Goal: Task Accomplishment & Management: Manage account settings

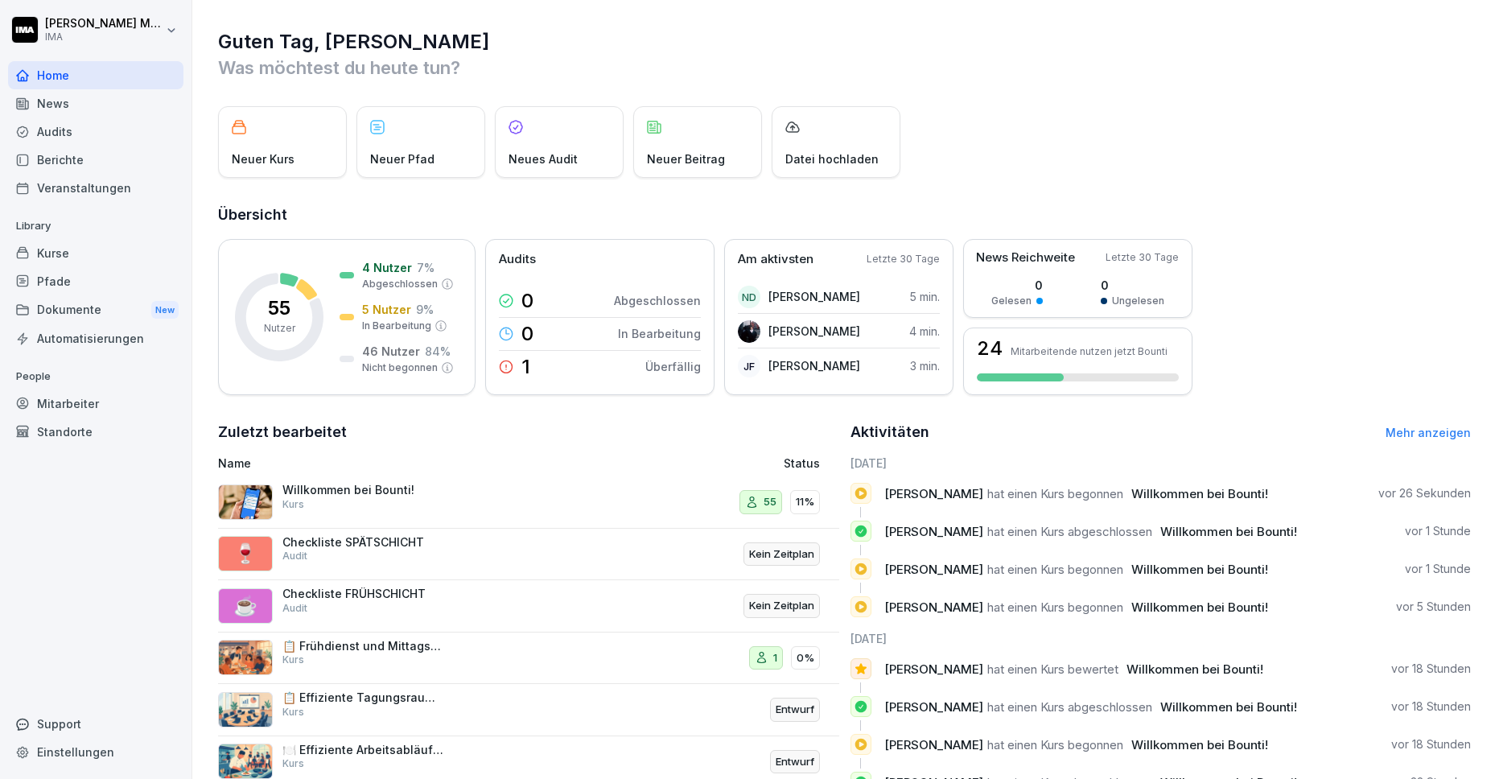
click at [77, 405] on div "Mitarbeiter" at bounding box center [95, 403] width 175 height 28
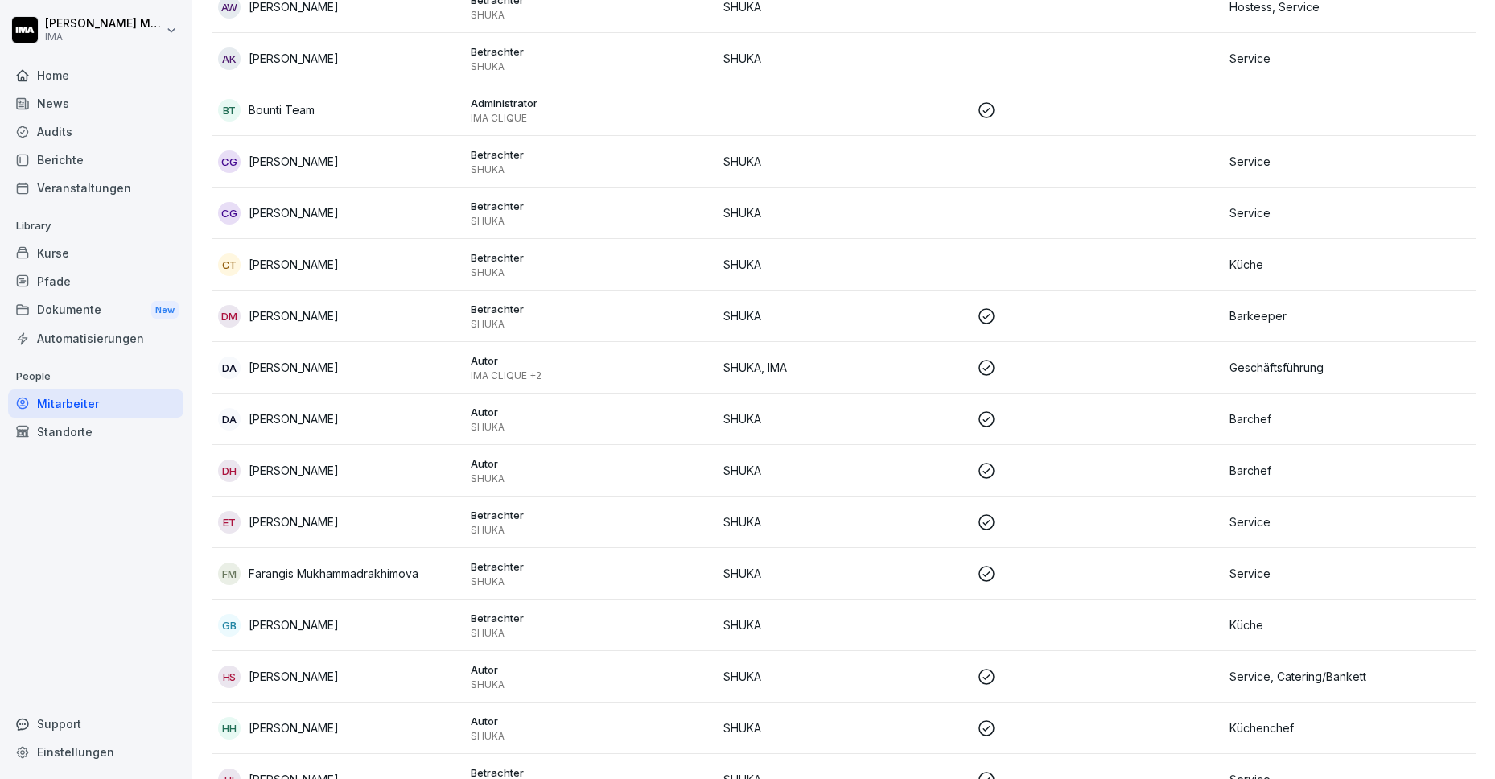
scroll to position [356, 0]
click at [609, 372] on p "IMA CLIQUE +2" at bounding box center [591, 374] width 240 height 13
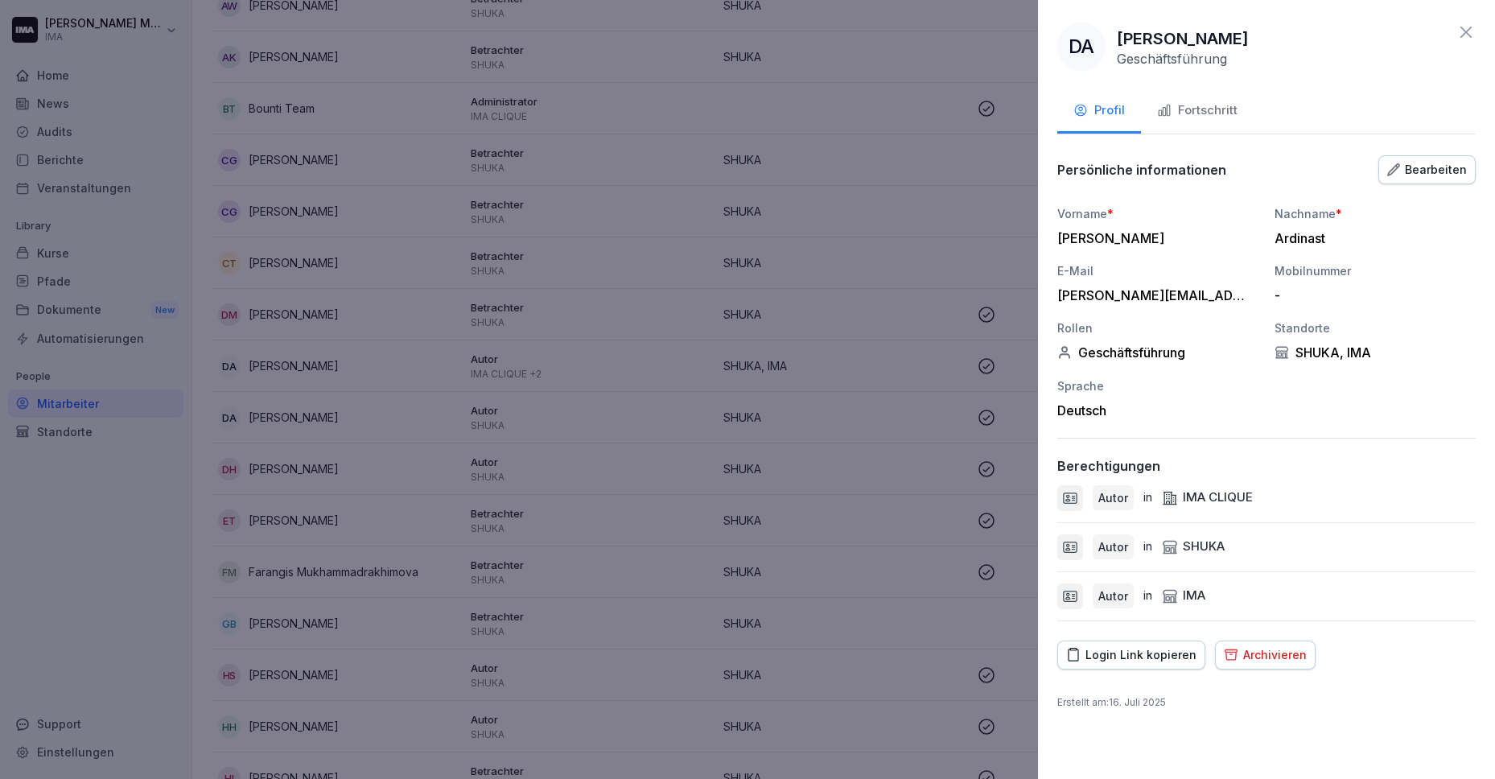
click at [1097, 651] on div "Login Link kopieren" at bounding box center [1131, 655] width 130 height 18
click at [1462, 31] on icon at bounding box center [1465, 32] width 19 height 19
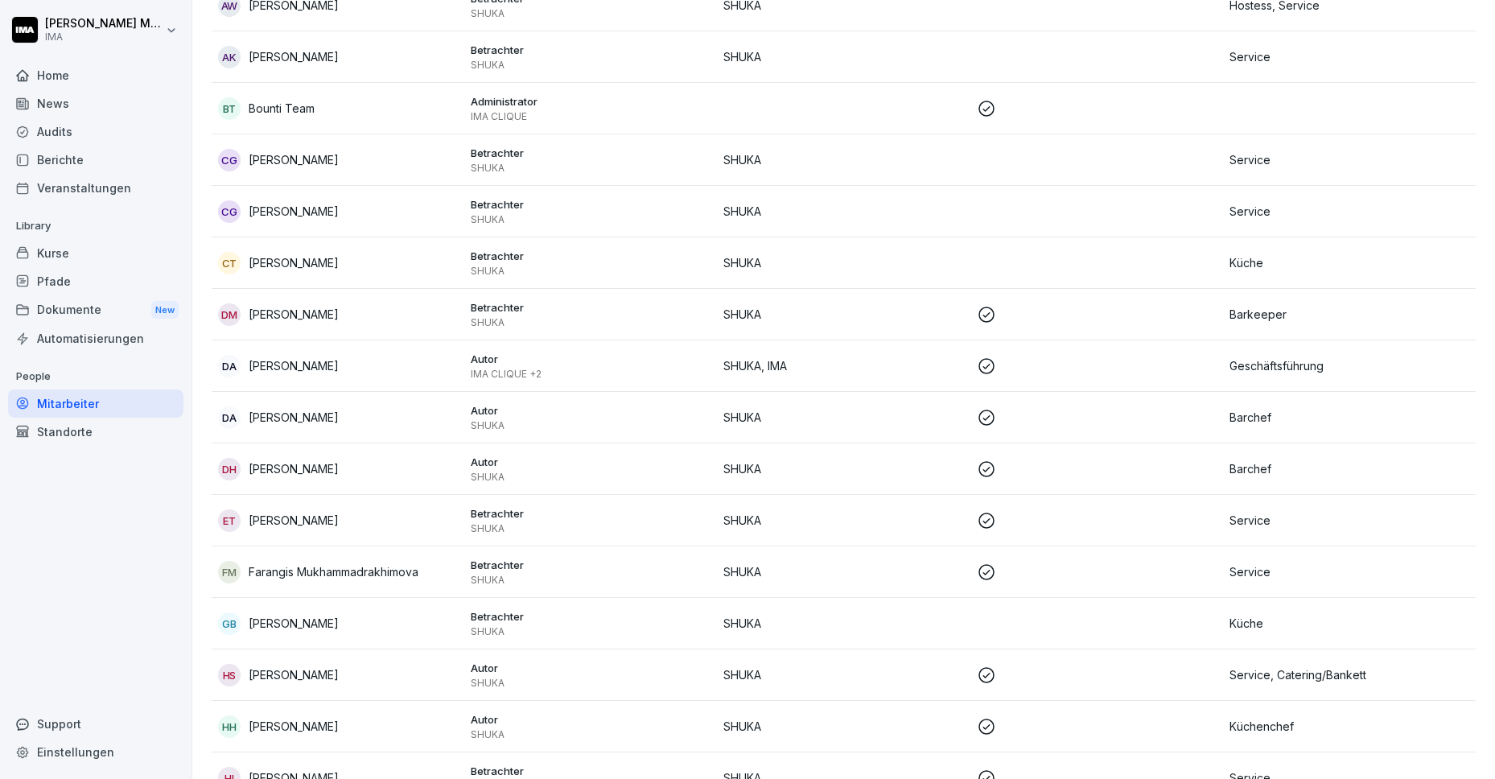
click at [62, 253] on div "Kurse" at bounding box center [95, 253] width 175 height 28
click at [61, 286] on div "Pfade" at bounding box center [95, 281] width 175 height 28
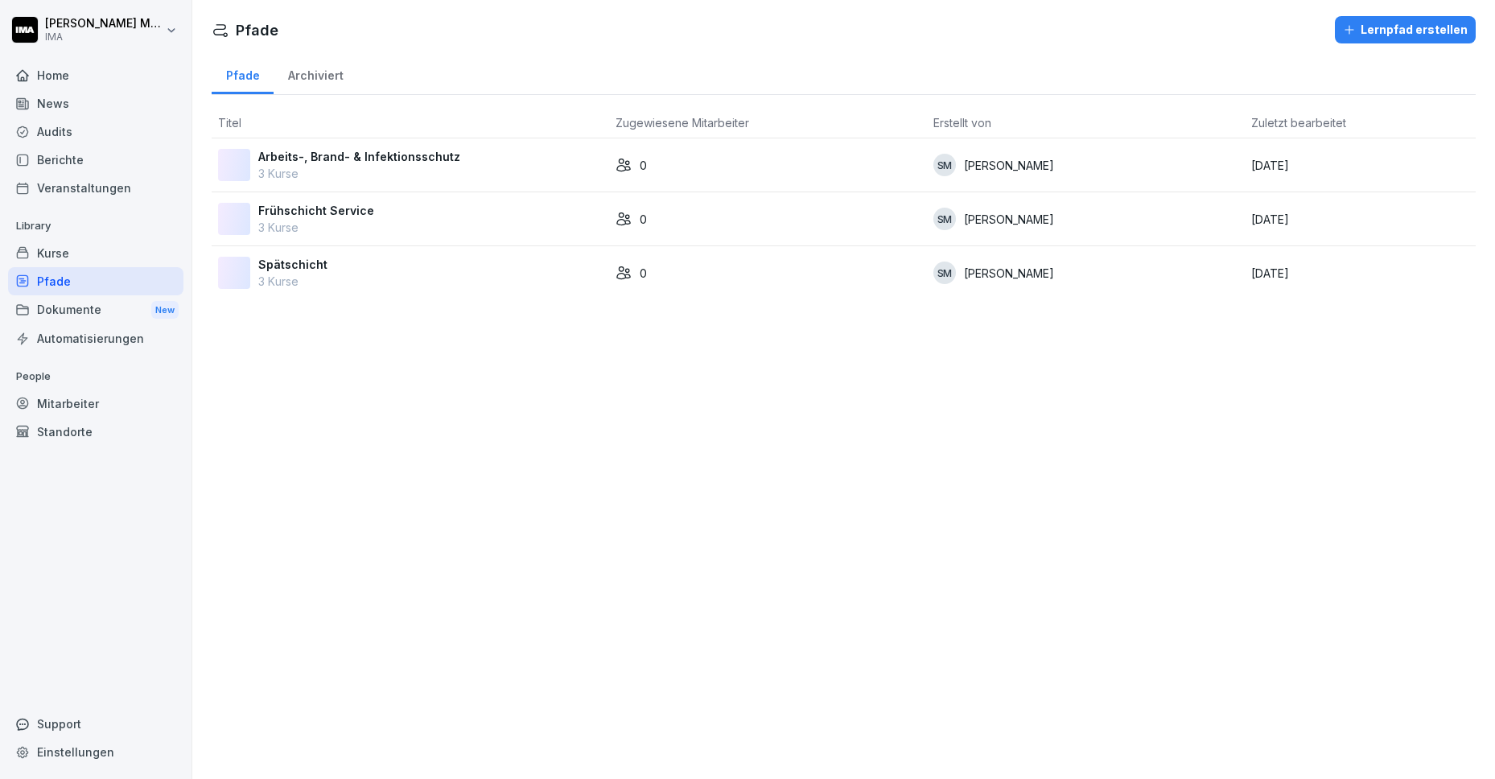
click at [109, 249] on div "Kurse" at bounding box center [95, 253] width 175 height 28
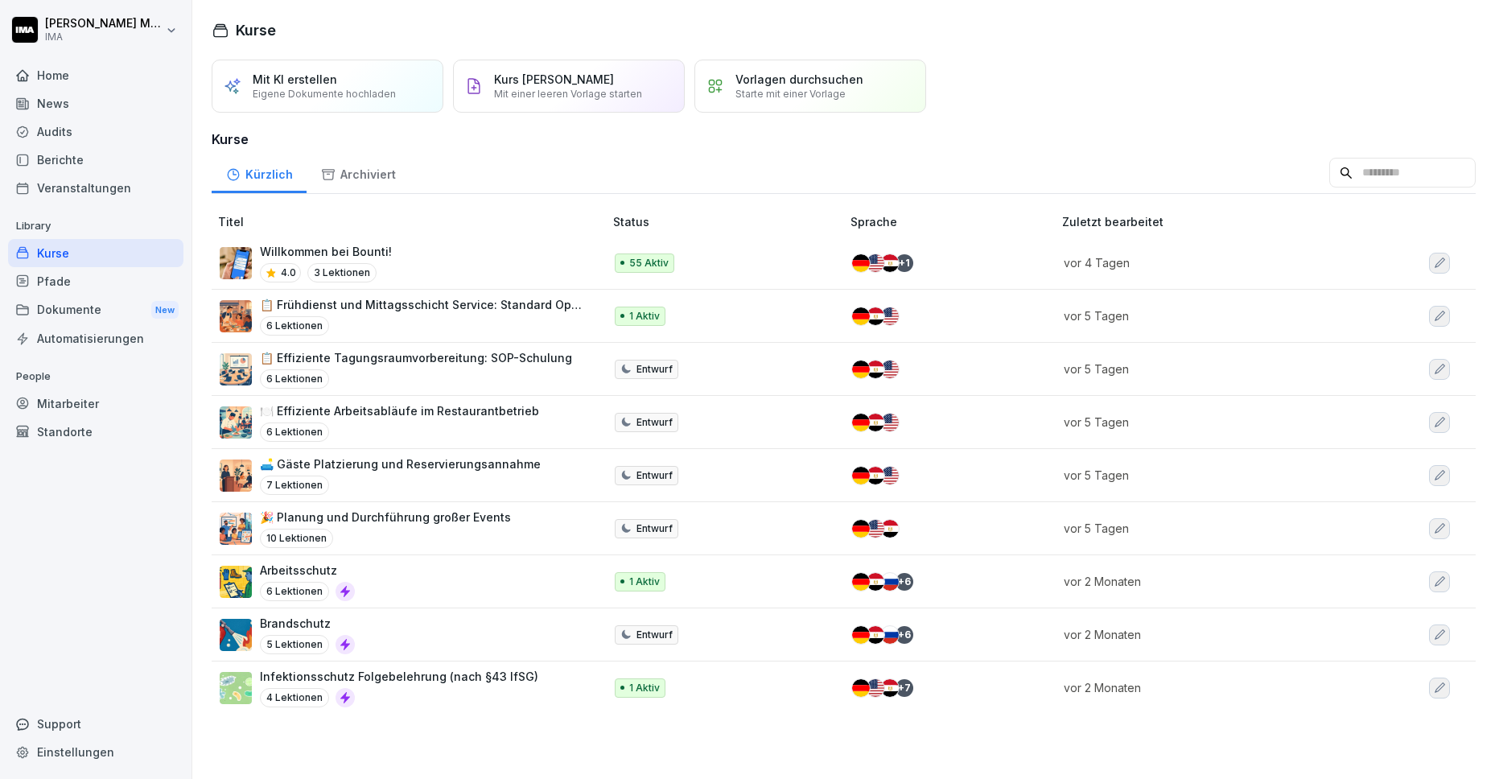
click at [444, 311] on p "📋 Frühdienst und Mittagsschicht Service: Standard Operating Procedure" at bounding box center [423, 304] width 327 height 17
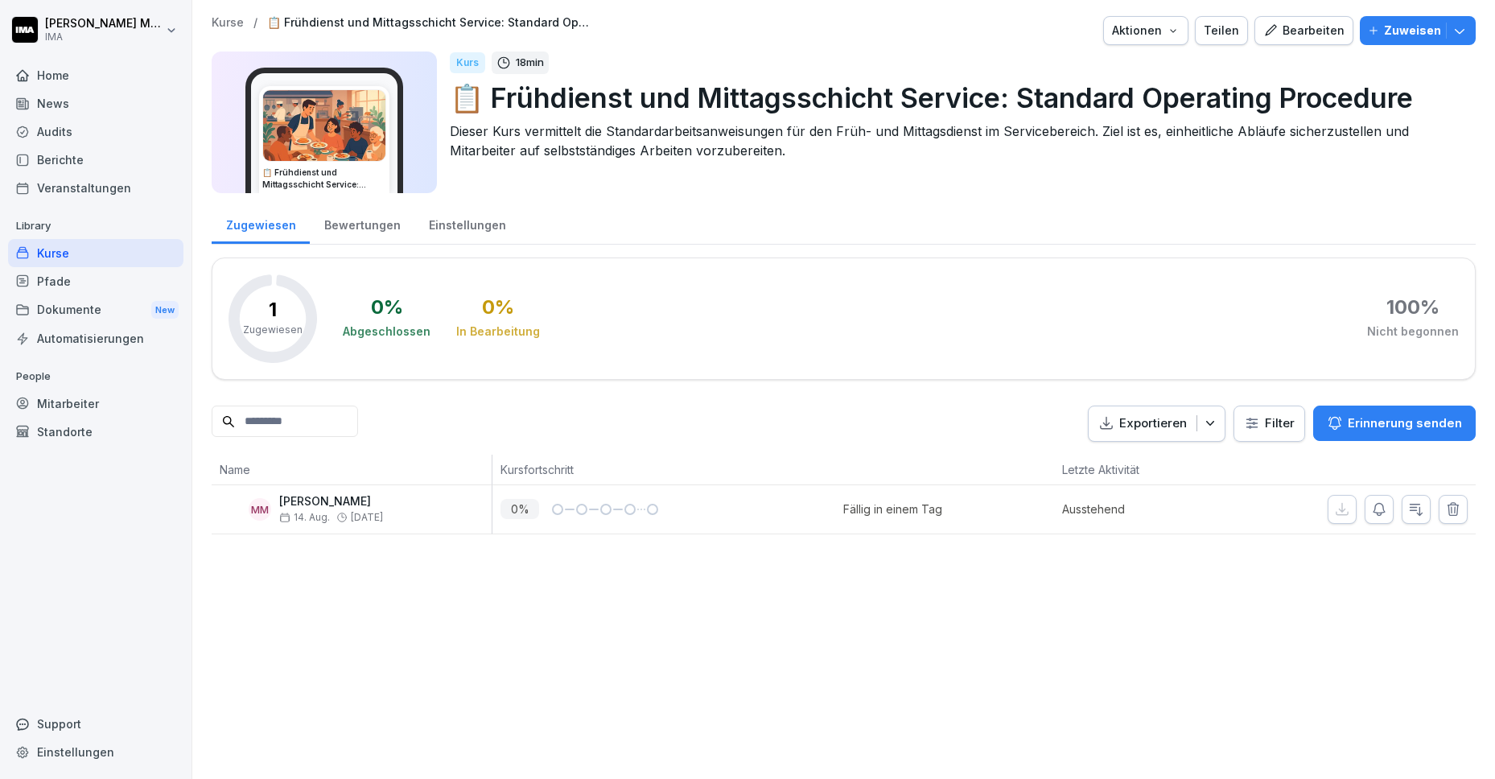
click at [1384, 30] on p "Zuweisen" at bounding box center [1412, 31] width 57 height 18
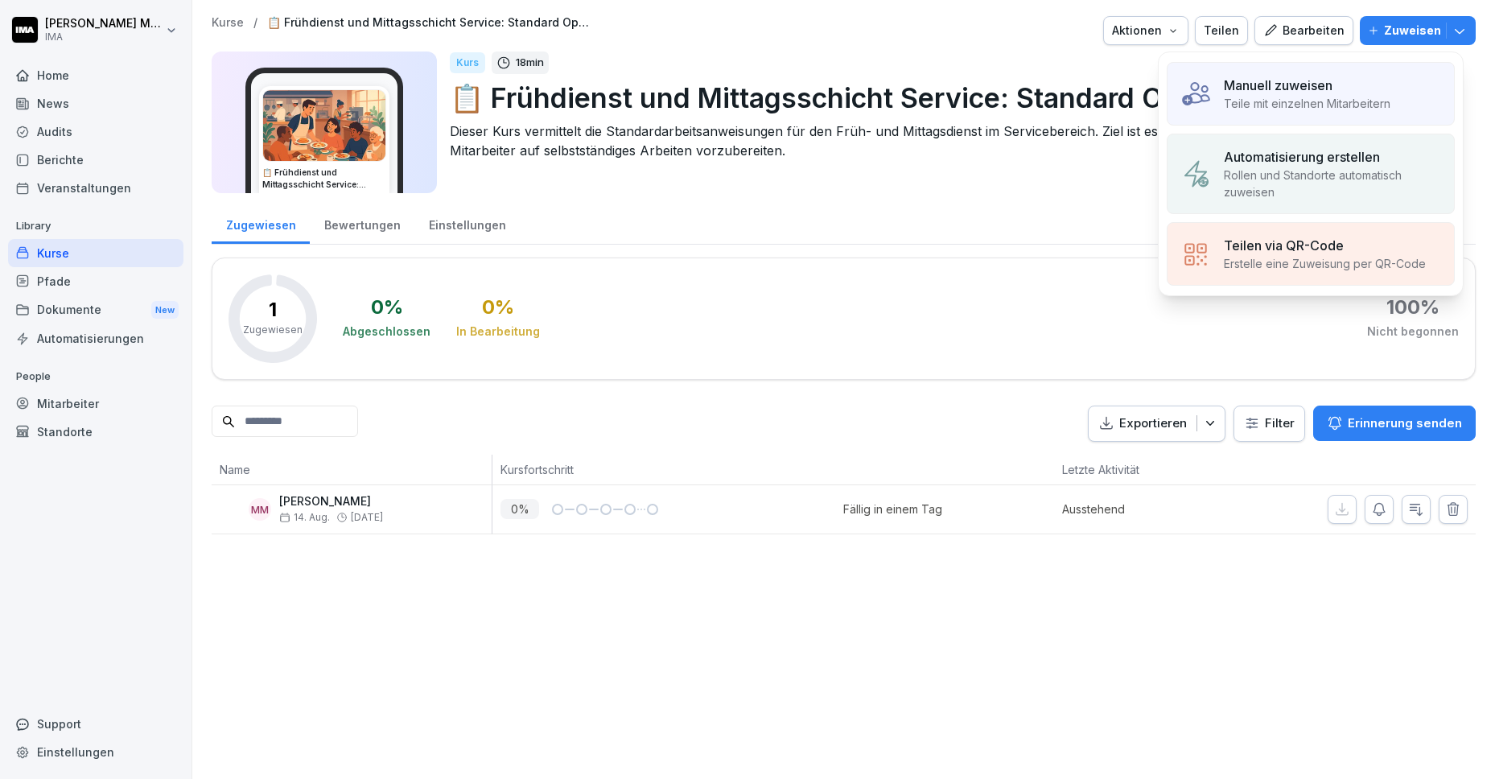
click at [1263, 95] on p "Teile mit einzelnen Mitarbeitern" at bounding box center [1307, 103] width 167 height 17
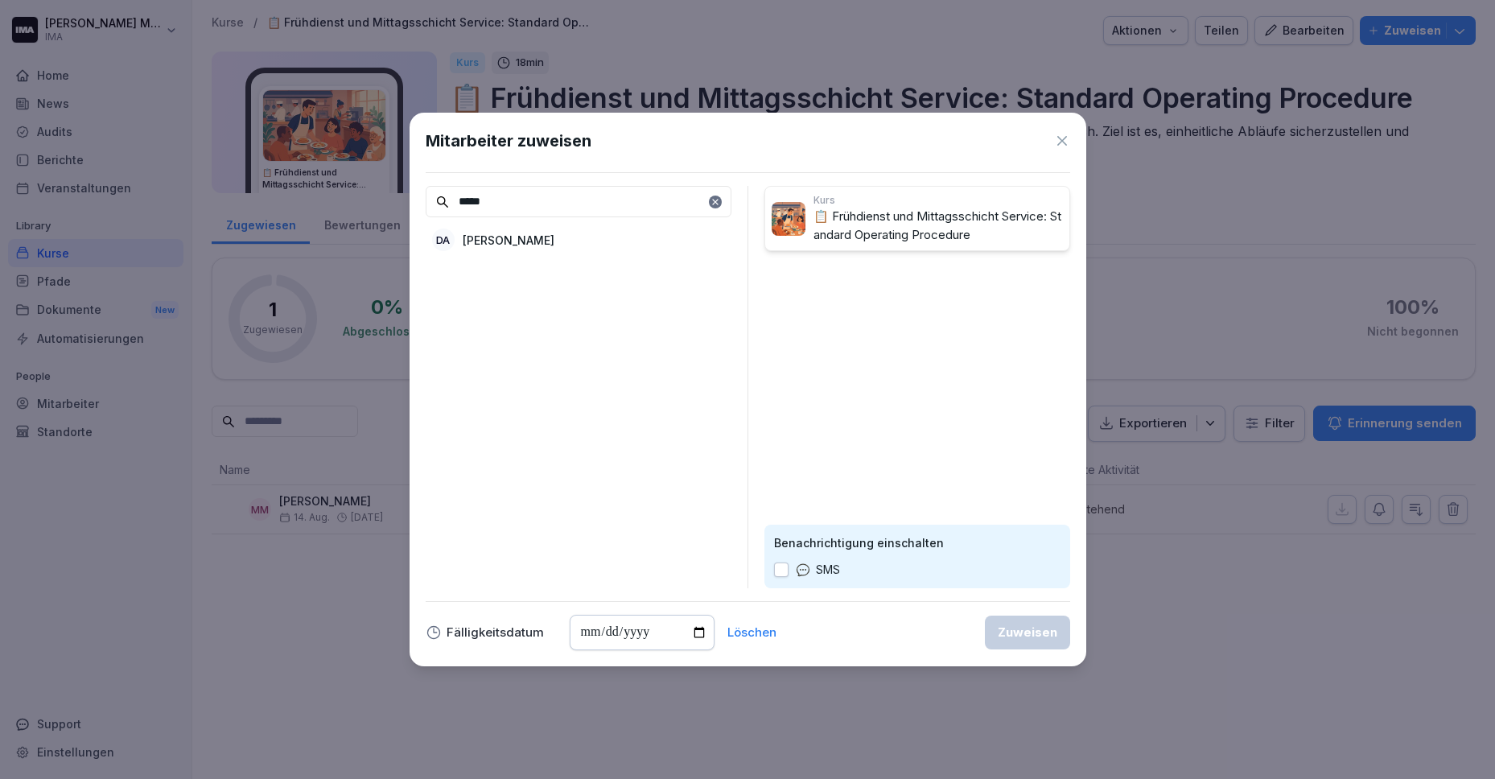
type input "*****"
click at [525, 245] on p "[PERSON_NAME]" at bounding box center [509, 240] width 92 height 17
click at [694, 634] on input "date" at bounding box center [642, 632] width 145 height 35
type input "**********"
click at [1027, 637] on div "Zuweisen" at bounding box center [1028, 632] width 60 height 18
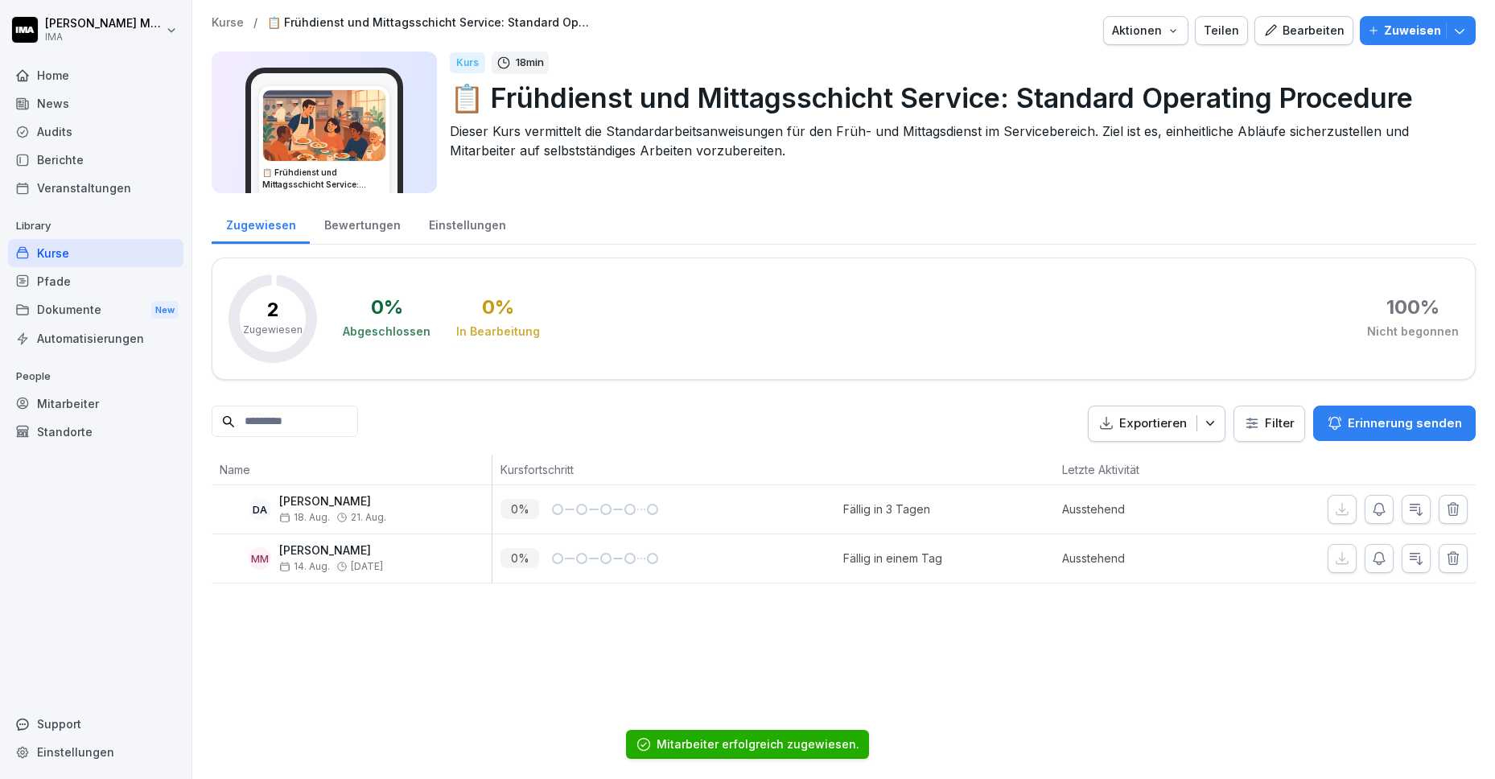
click at [71, 254] on div "Kurse" at bounding box center [95, 253] width 175 height 28
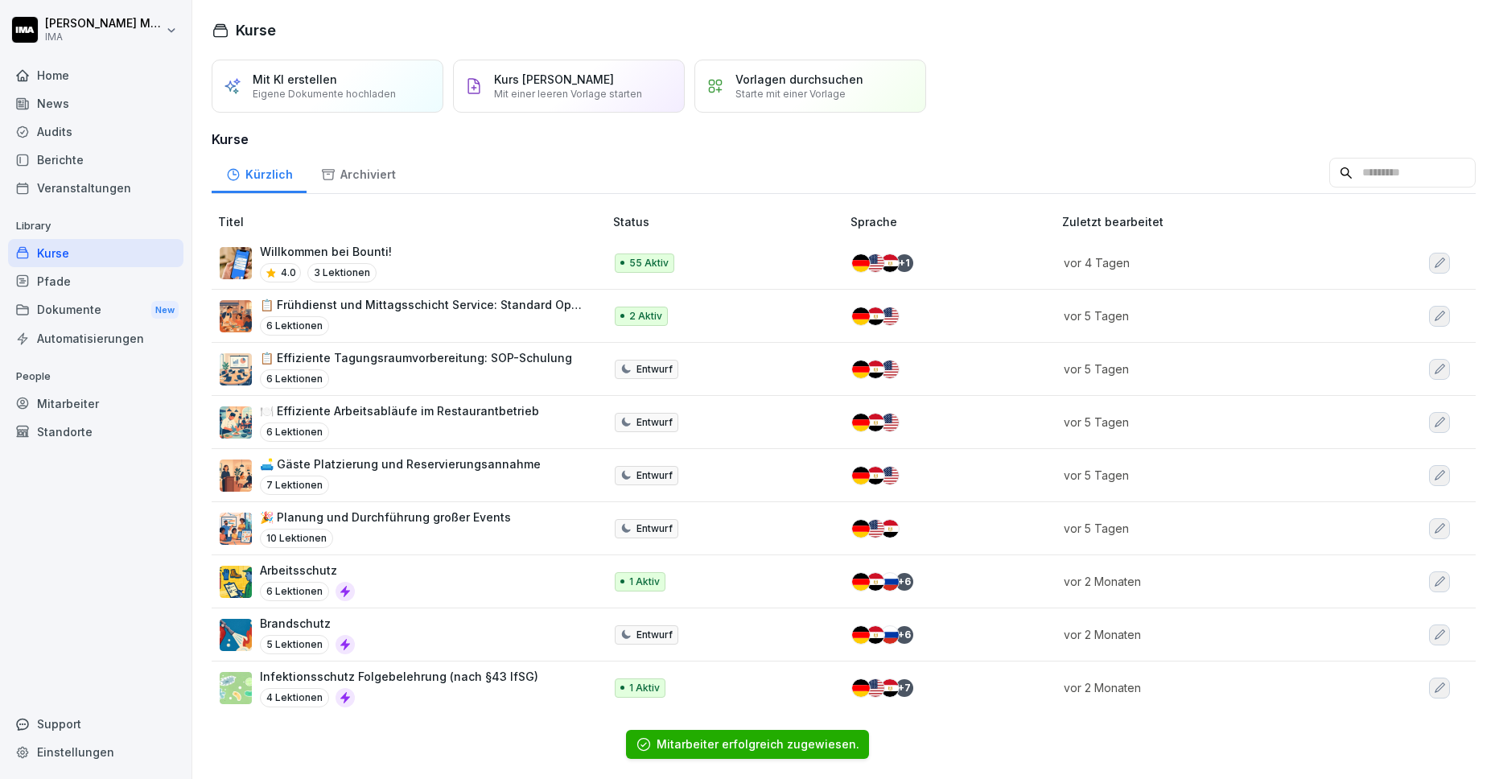
click at [495, 368] on div "📋 Effiziente Tagungsraumvorbereitung: SOP-Schulung 6 Lektionen" at bounding box center [416, 368] width 312 height 39
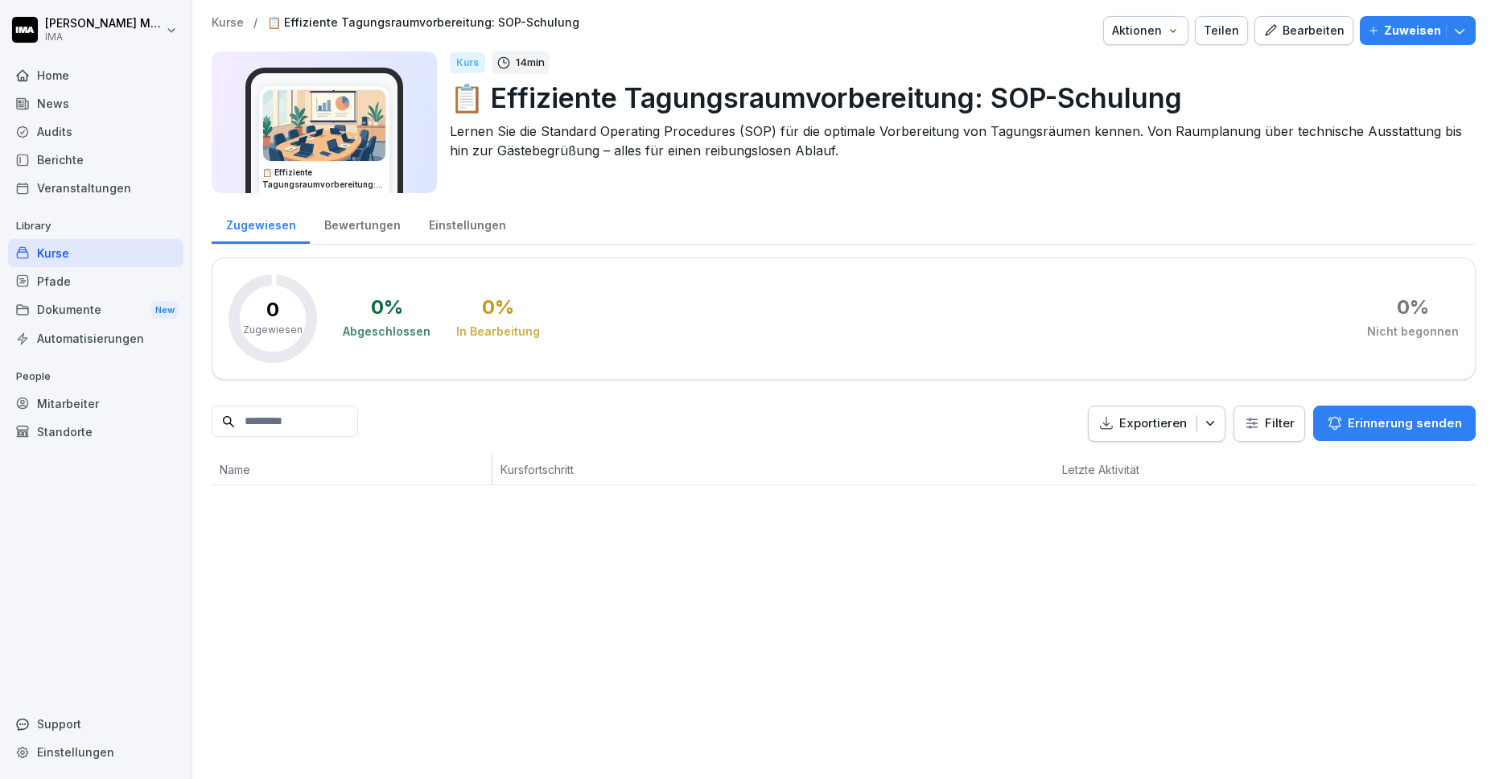
click at [1393, 27] on p "Zuweisen" at bounding box center [1412, 31] width 57 height 18
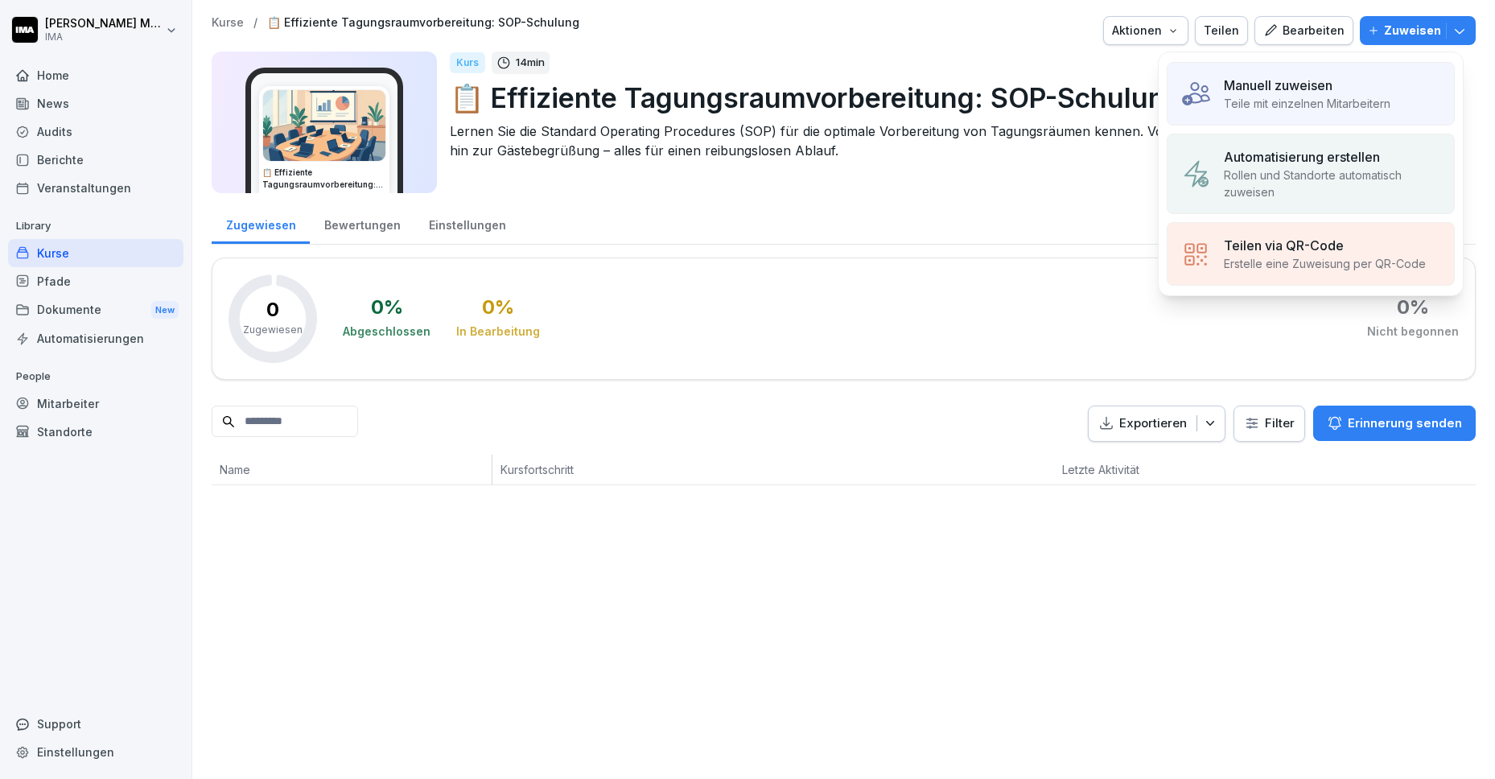
click at [1328, 88] on p "Manuell zuweisen" at bounding box center [1278, 85] width 109 height 19
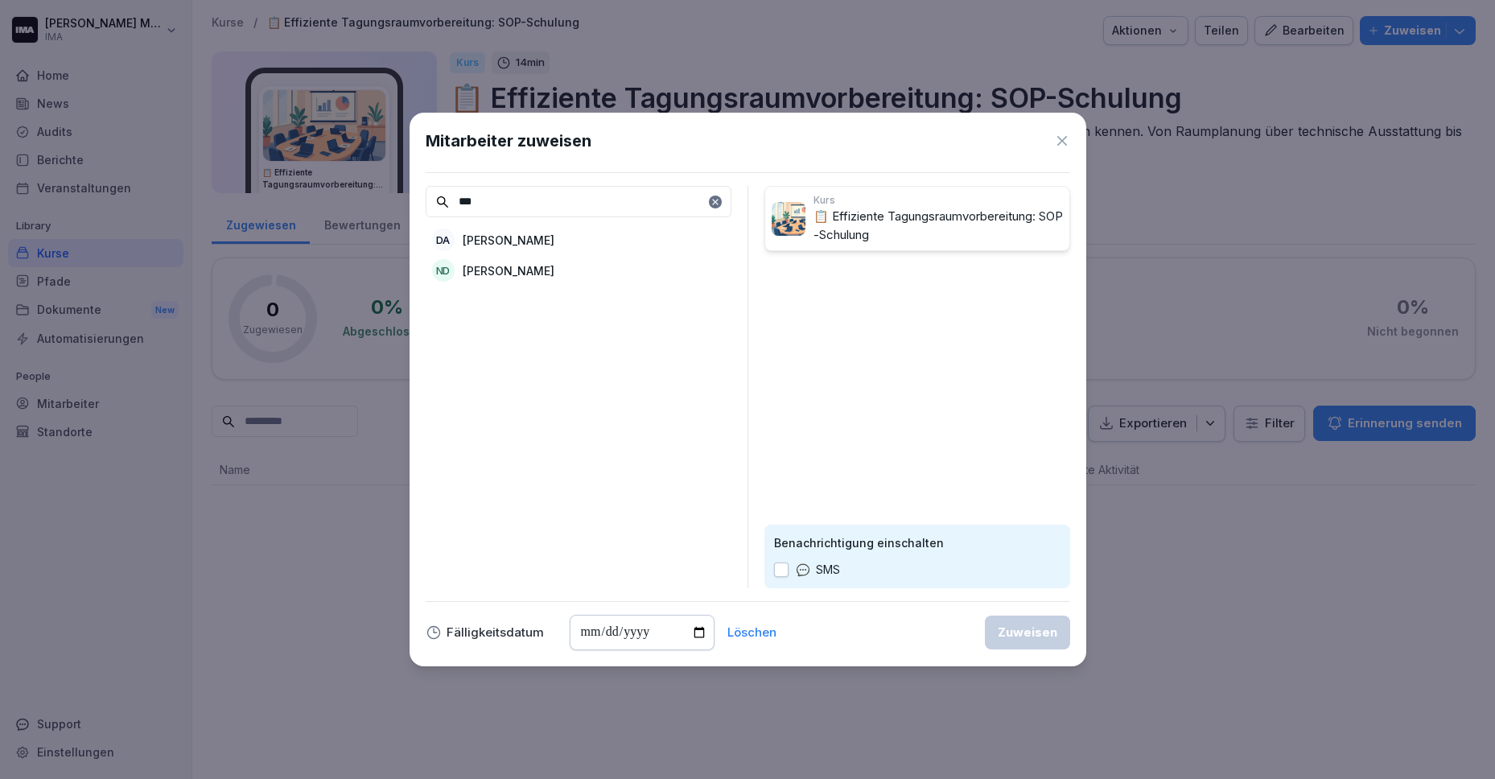
type input "***"
click at [541, 239] on div "DA David Ardinast" at bounding box center [579, 239] width 306 height 29
click at [688, 634] on input "date" at bounding box center [642, 632] width 145 height 35
type input "**********"
click at [1026, 637] on div "Zuweisen" at bounding box center [1028, 632] width 60 height 18
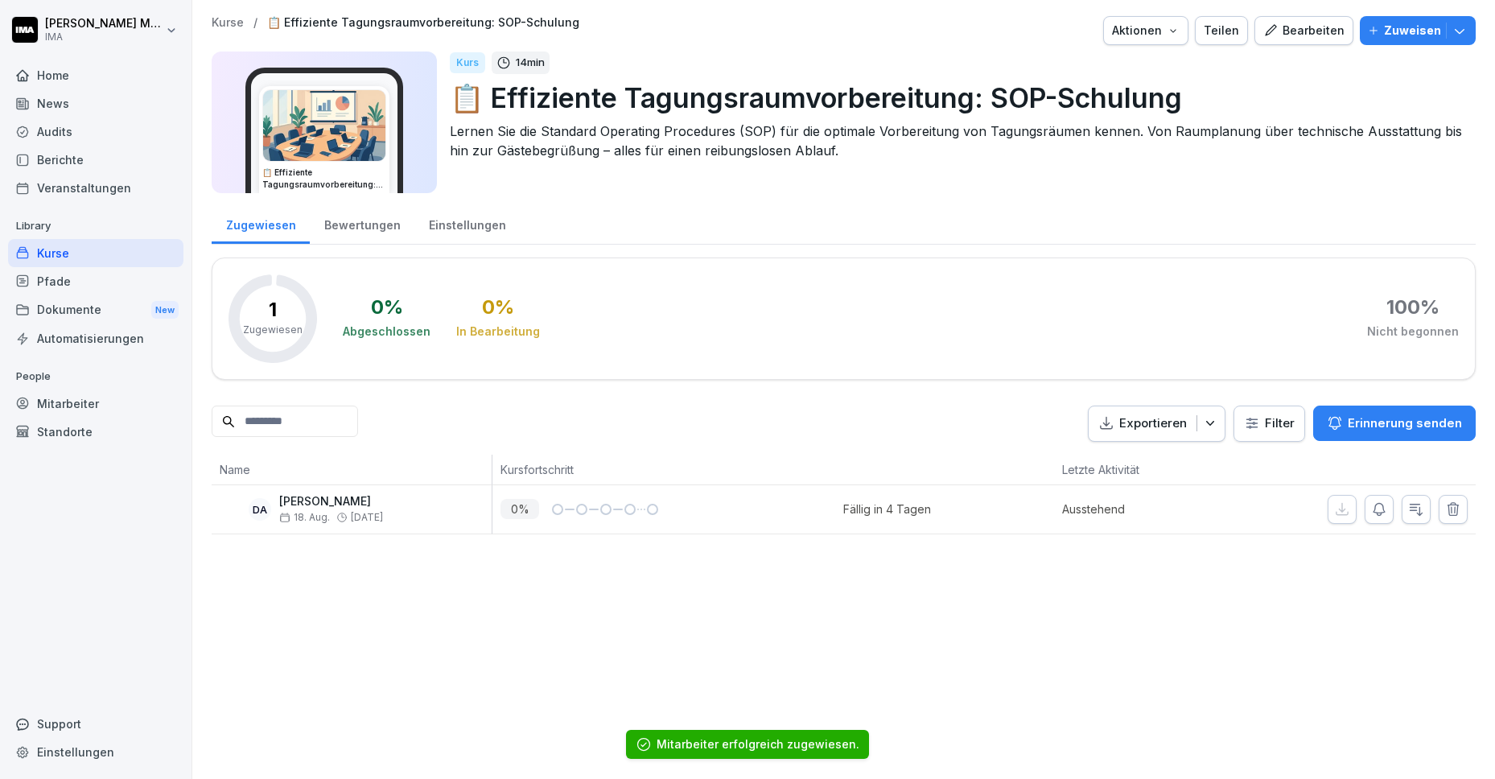
click at [86, 255] on div "Kurse" at bounding box center [95, 253] width 175 height 28
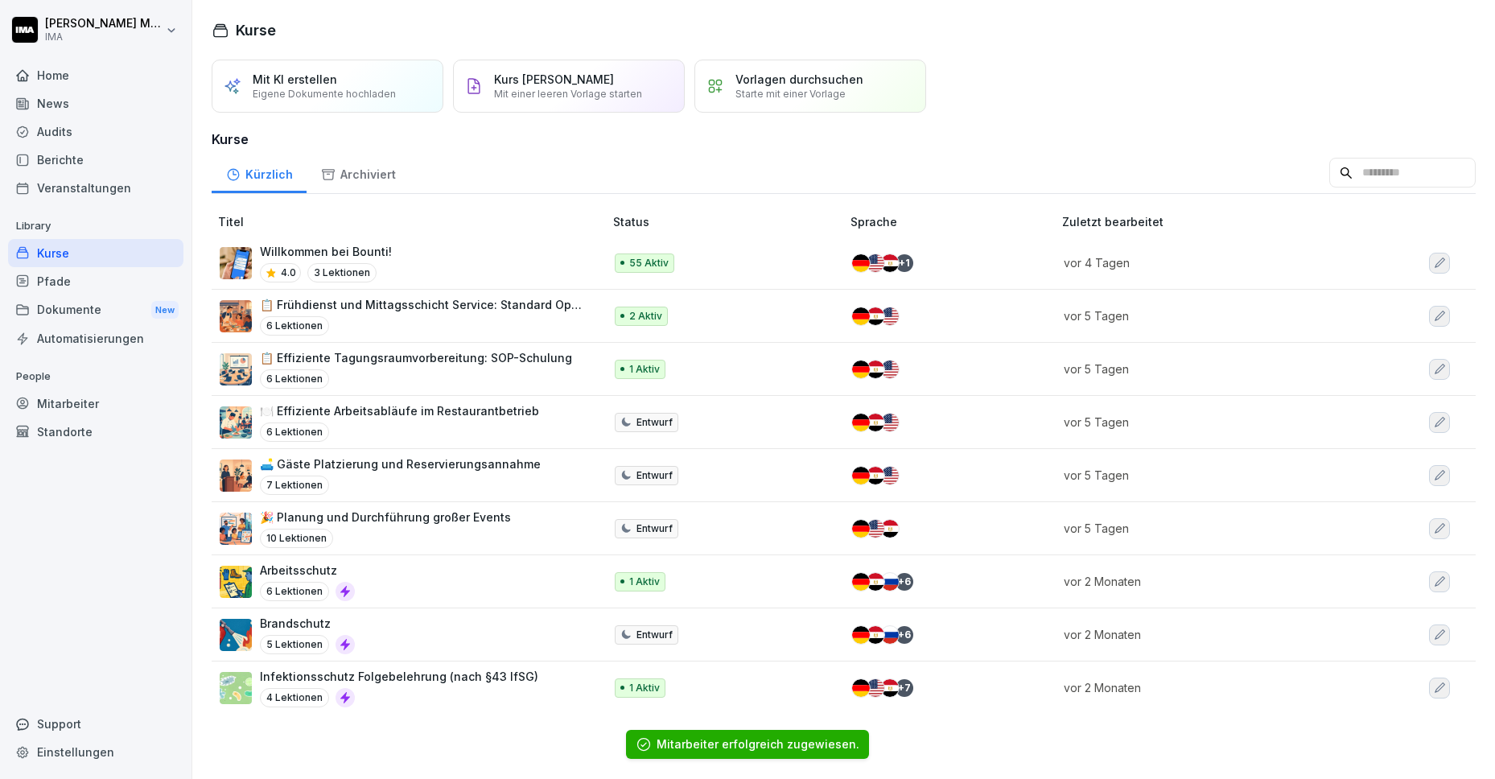
click at [504, 427] on div "6 Lektionen" at bounding box center [399, 431] width 279 height 19
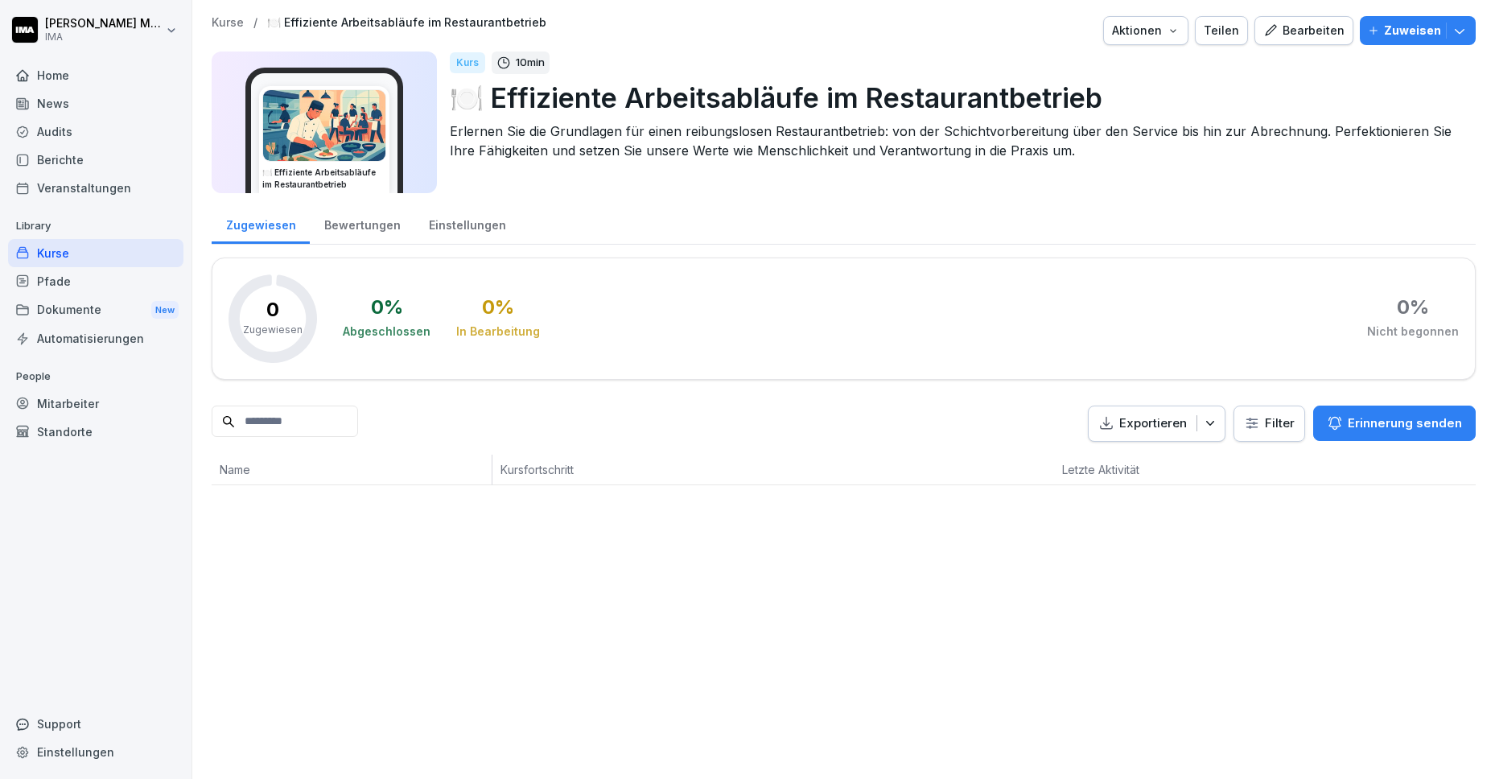
click at [1384, 31] on p "Zuweisen" at bounding box center [1412, 31] width 57 height 18
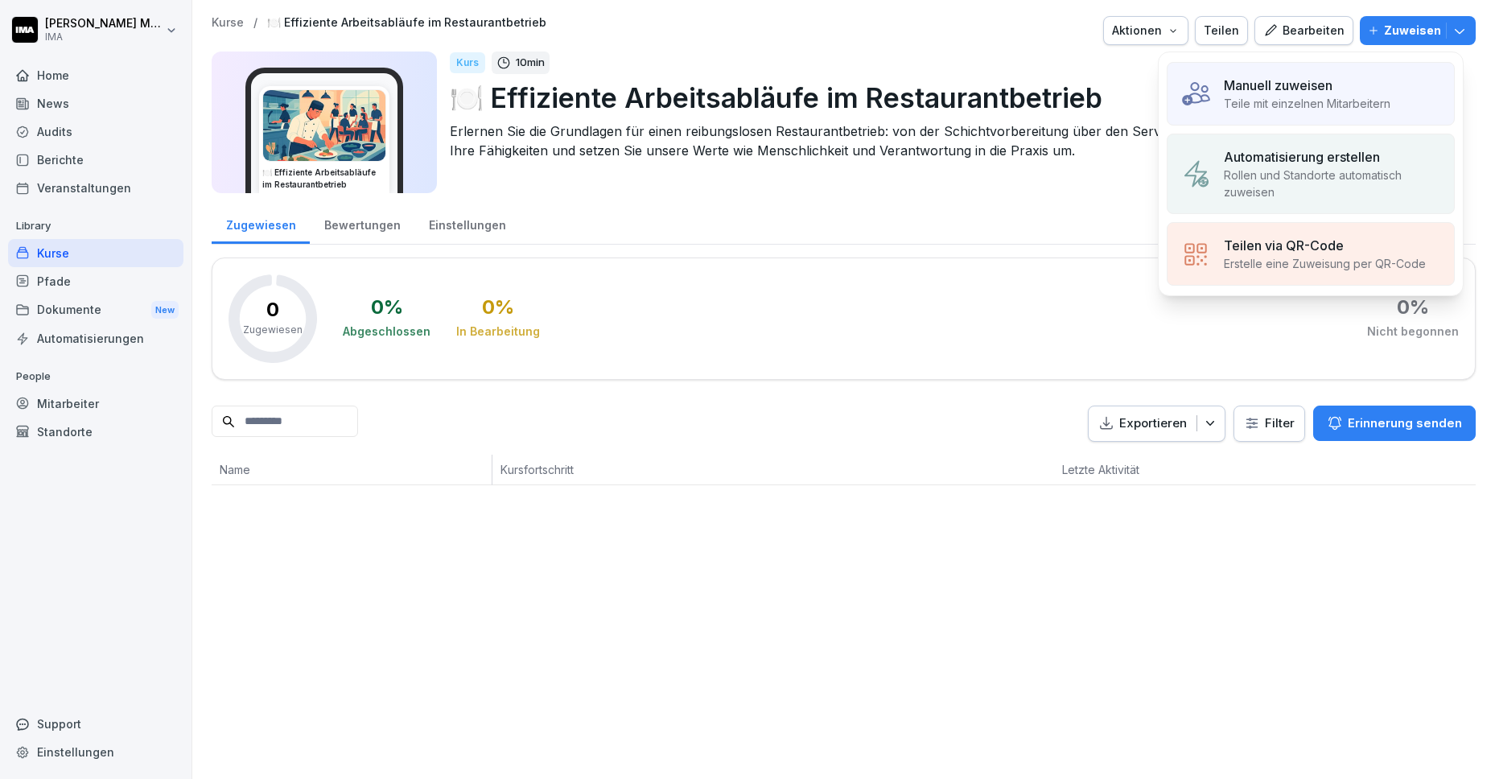
click at [1256, 95] on p "Teile mit einzelnen Mitarbeitern" at bounding box center [1307, 103] width 167 height 17
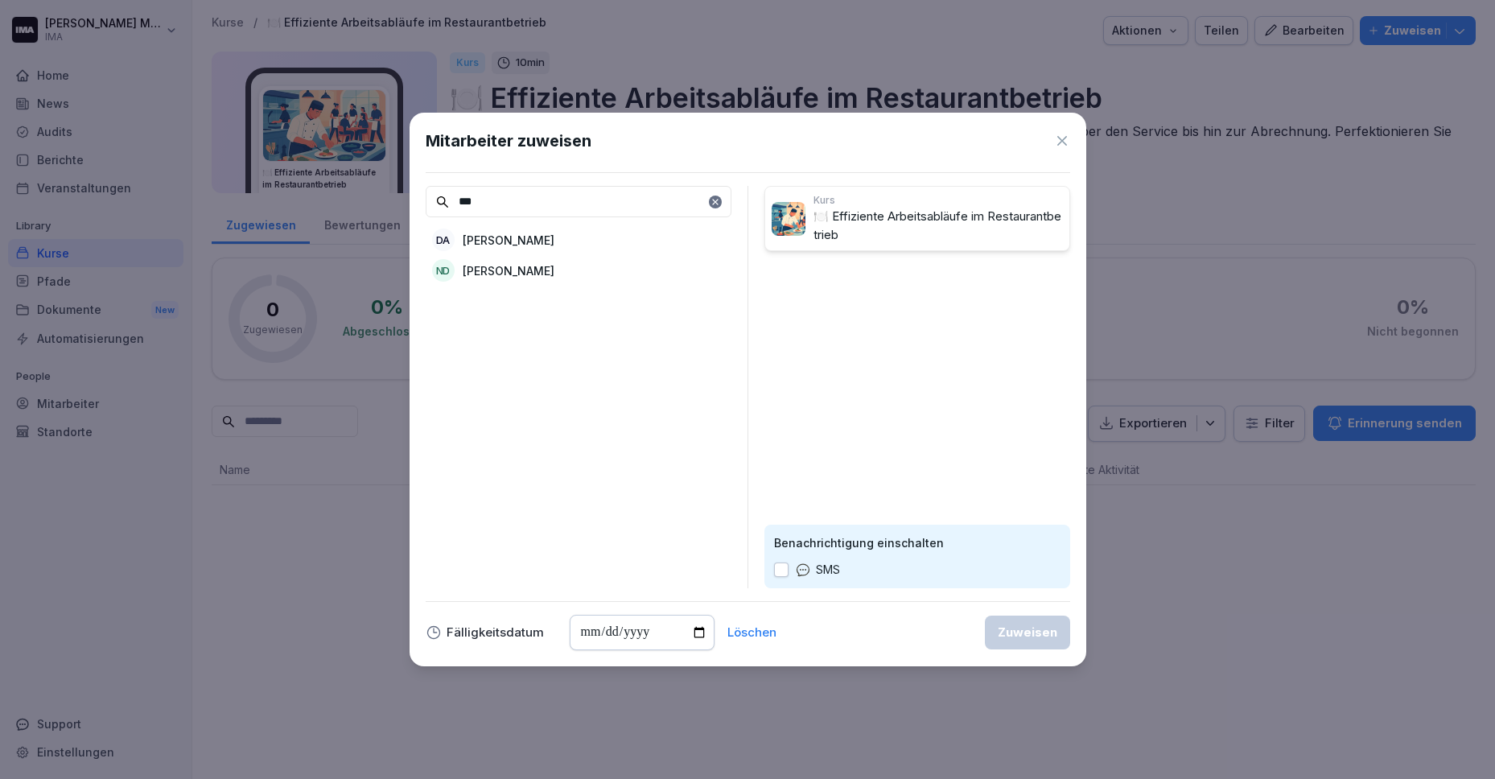
type input "***"
click at [515, 237] on p "[PERSON_NAME]" at bounding box center [509, 240] width 92 height 17
click at [685, 623] on input "date" at bounding box center [642, 632] width 145 height 35
click at [698, 637] on input "date" at bounding box center [642, 632] width 145 height 35
type input "**********"
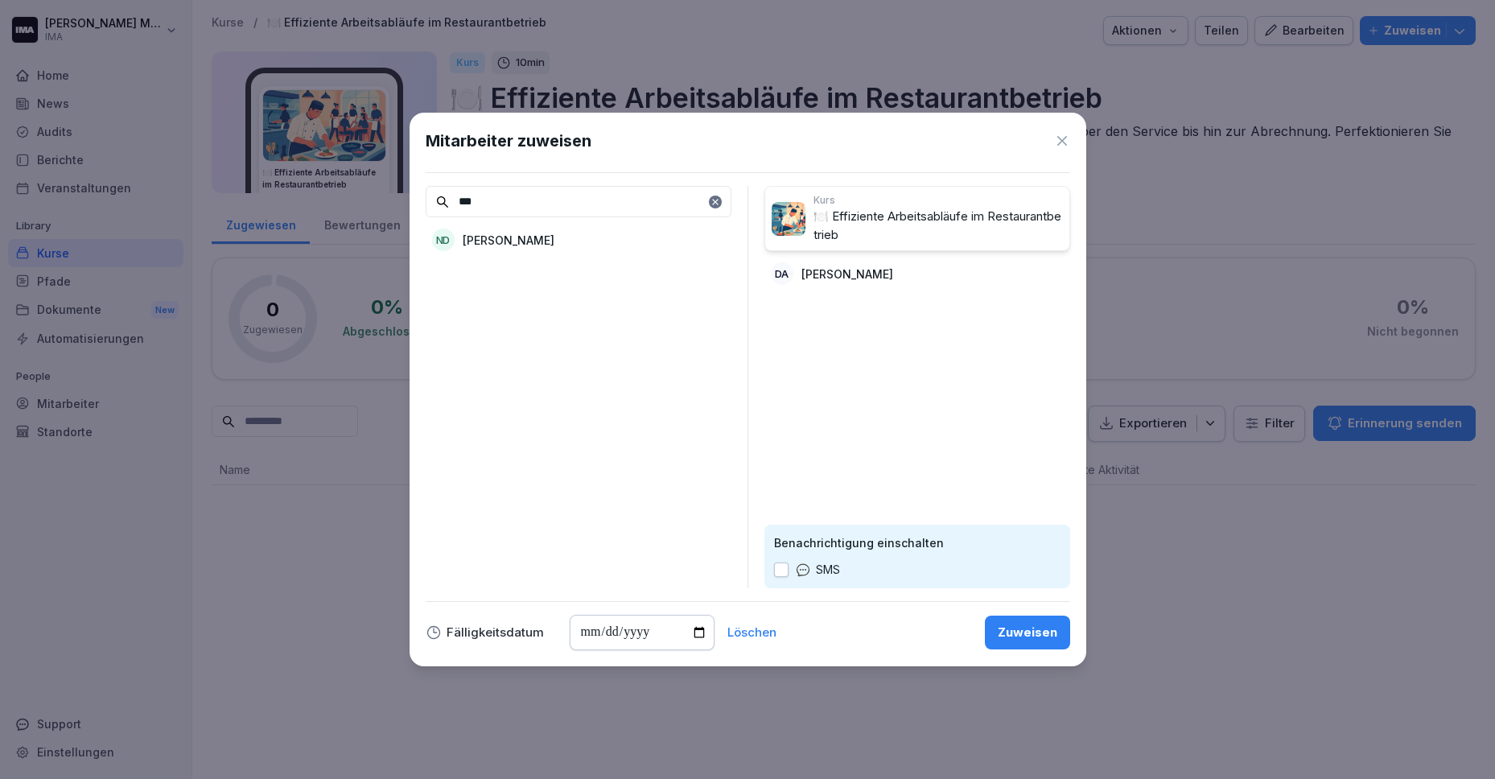
click at [1039, 632] on div "Zuweisen" at bounding box center [1028, 632] width 60 height 18
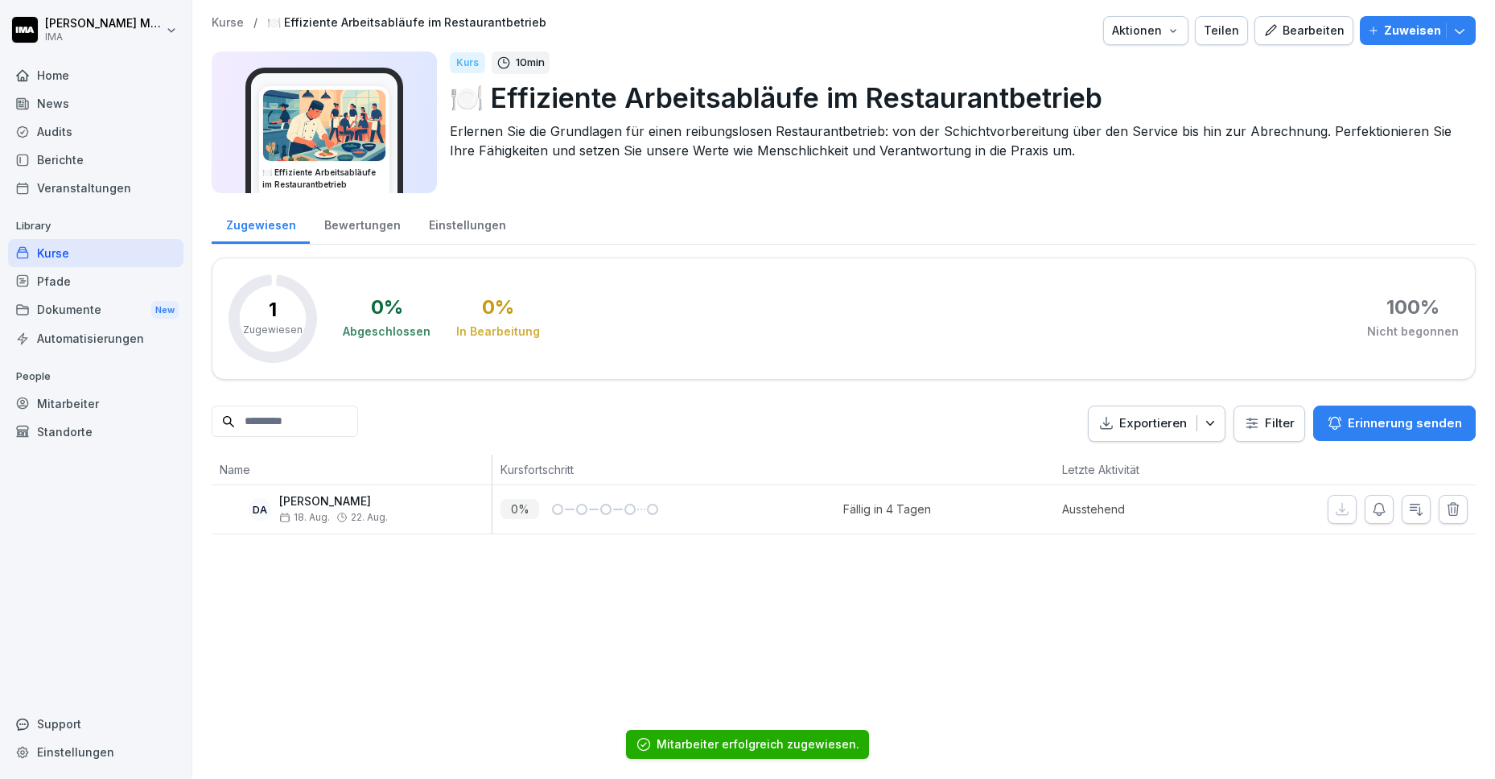
click at [64, 253] on div "Kurse" at bounding box center [95, 253] width 175 height 28
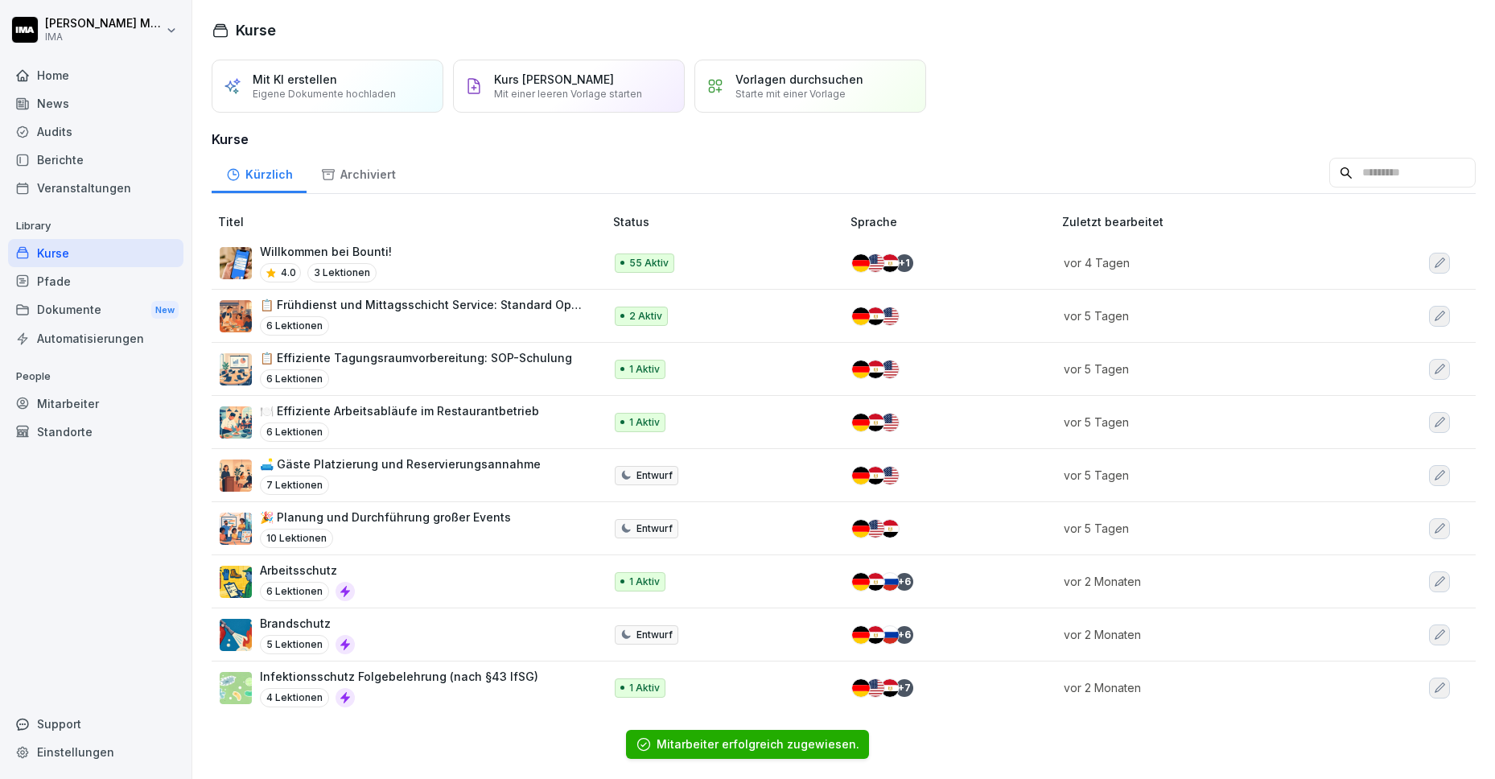
click at [372, 475] on div "7 Lektionen" at bounding box center [400, 484] width 281 height 19
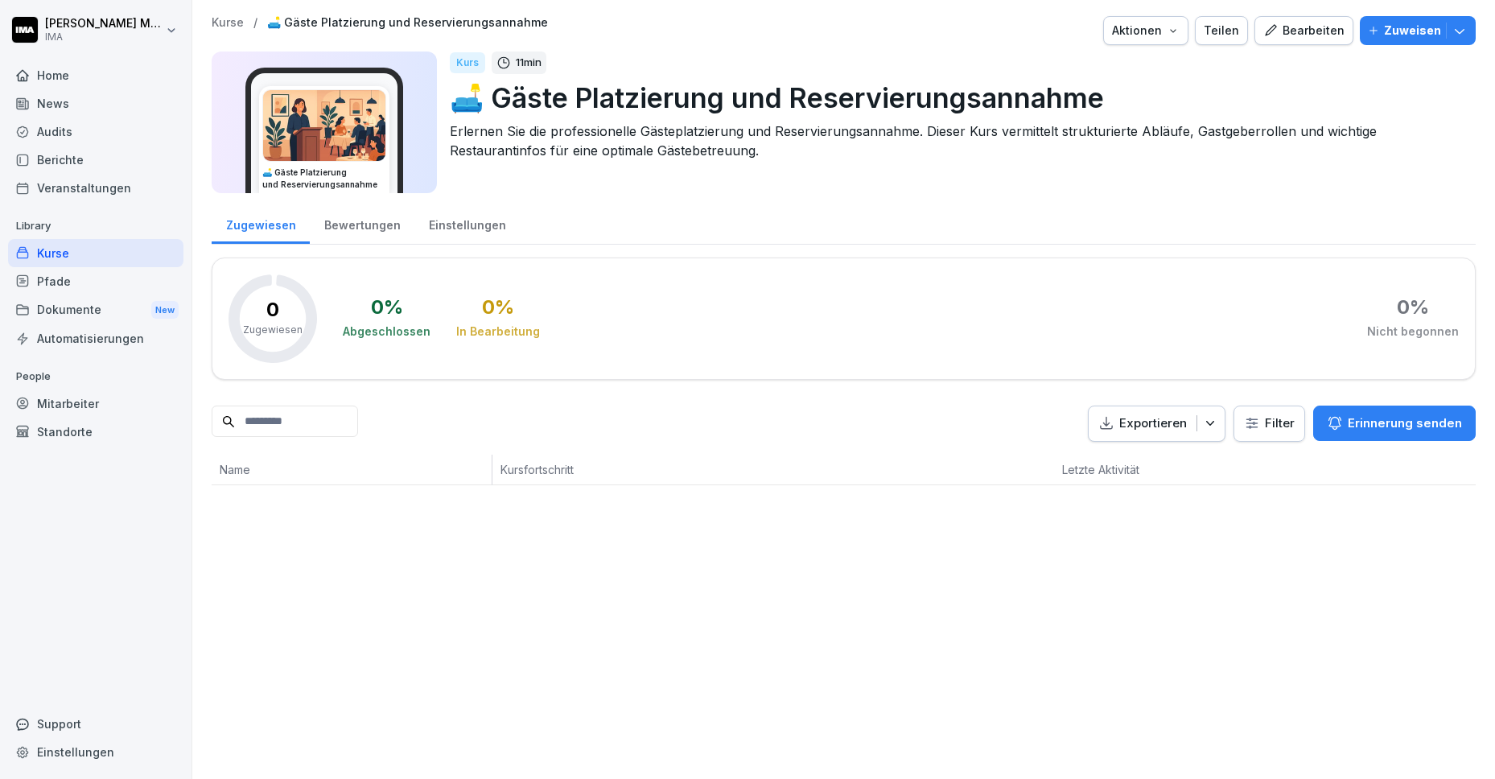
click at [1404, 27] on p "Zuweisen" at bounding box center [1412, 31] width 57 height 18
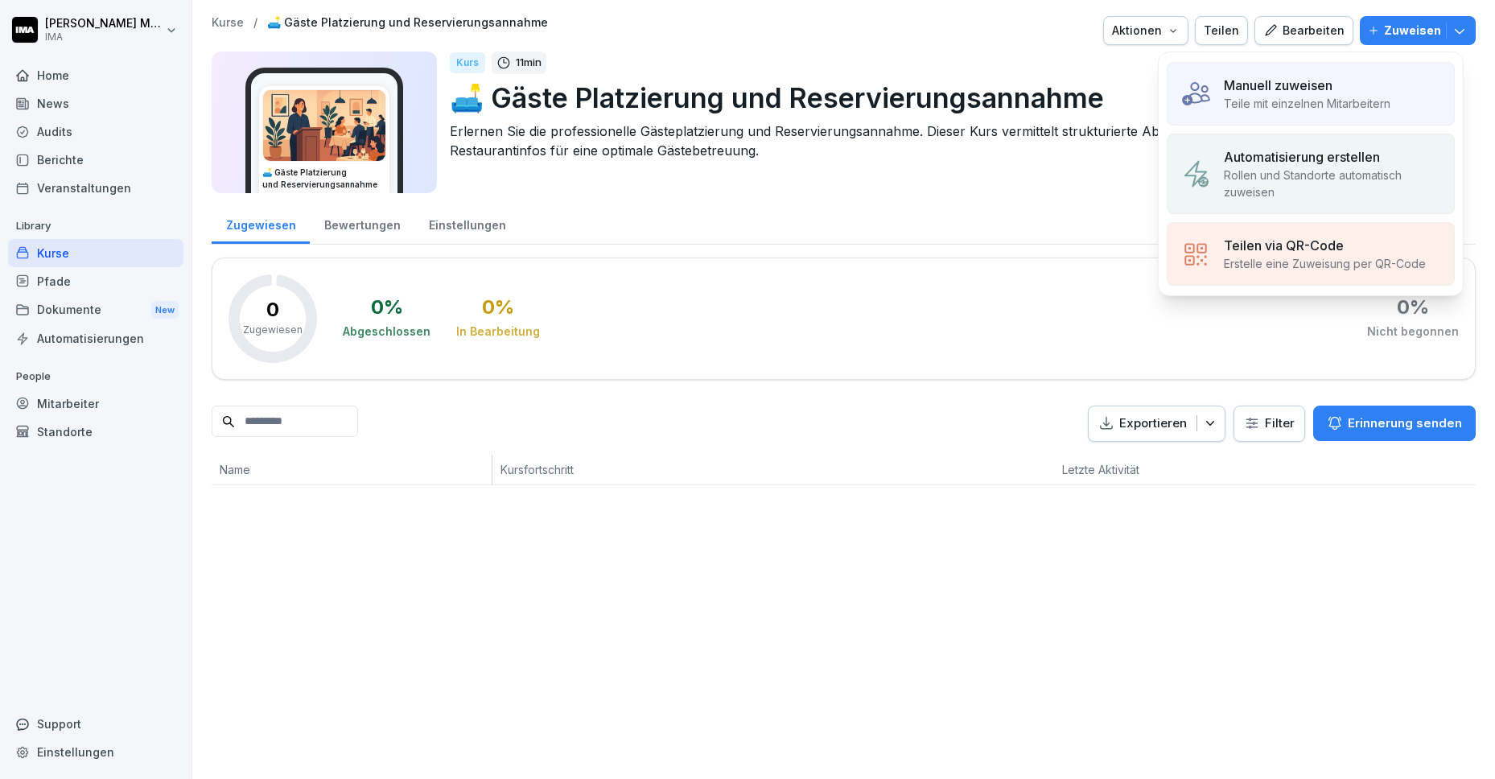
click at [1269, 108] on p "Teile mit einzelnen Mitarbeitern" at bounding box center [1307, 103] width 167 height 17
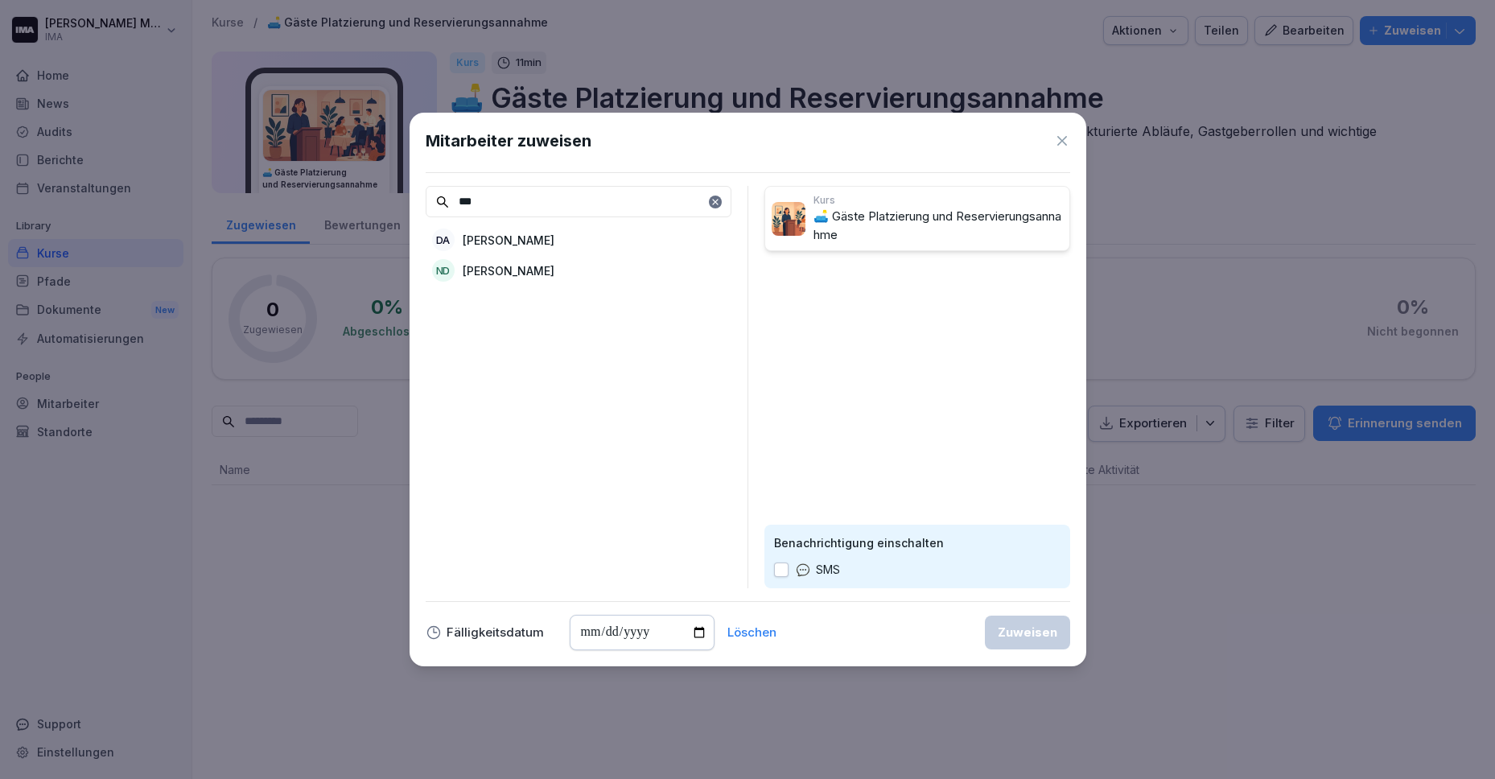
type input "***"
click at [550, 241] on div "DA [PERSON_NAME]" at bounding box center [579, 239] width 306 height 29
click at [693, 623] on input "date" at bounding box center [642, 632] width 145 height 35
type input "**********"
click at [1026, 636] on div "Zuweisen" at bounding box center [1028, 632] width 60 height 18
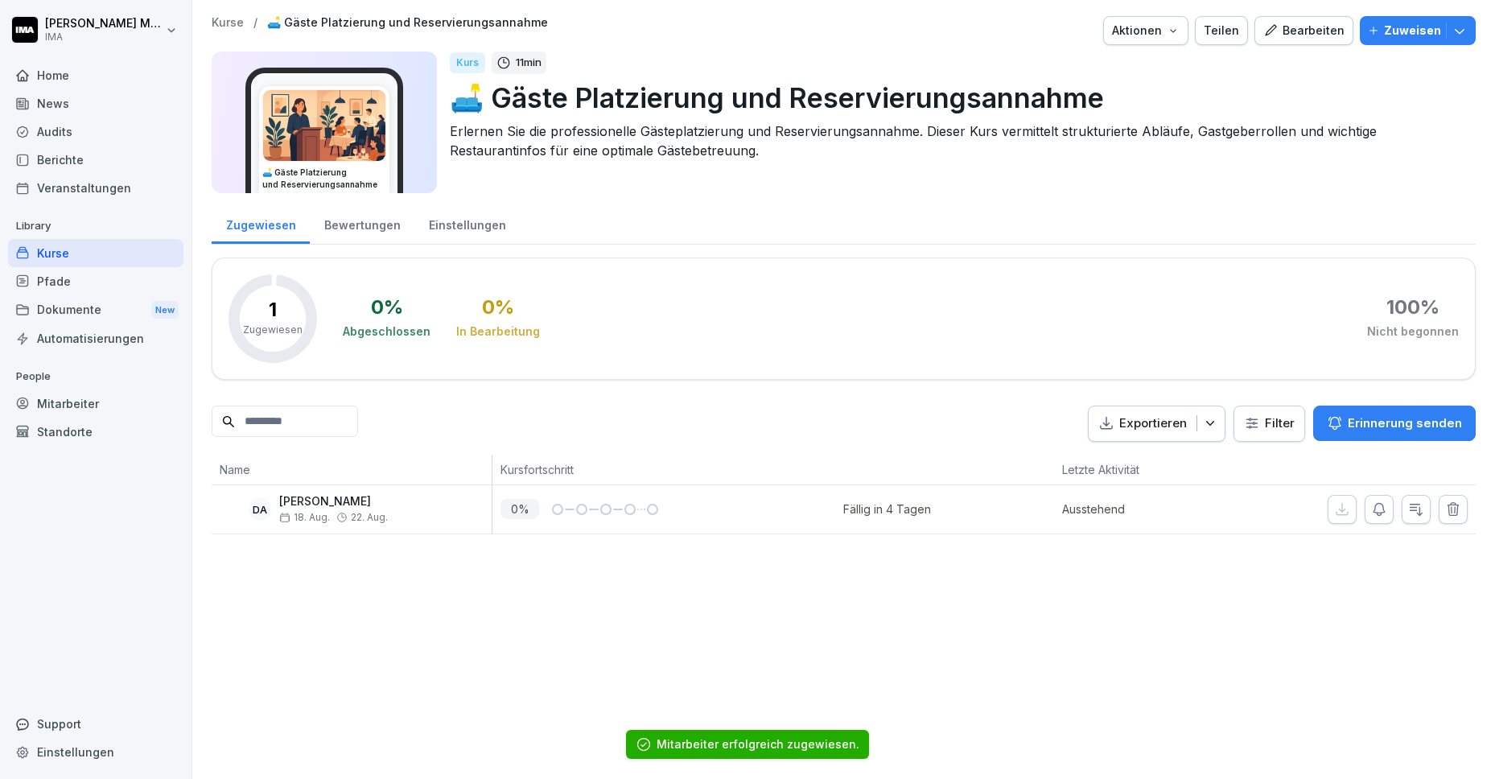
click at [47, 251] on div "Kurse" at bounding box center [95, 253] width 175 height 28
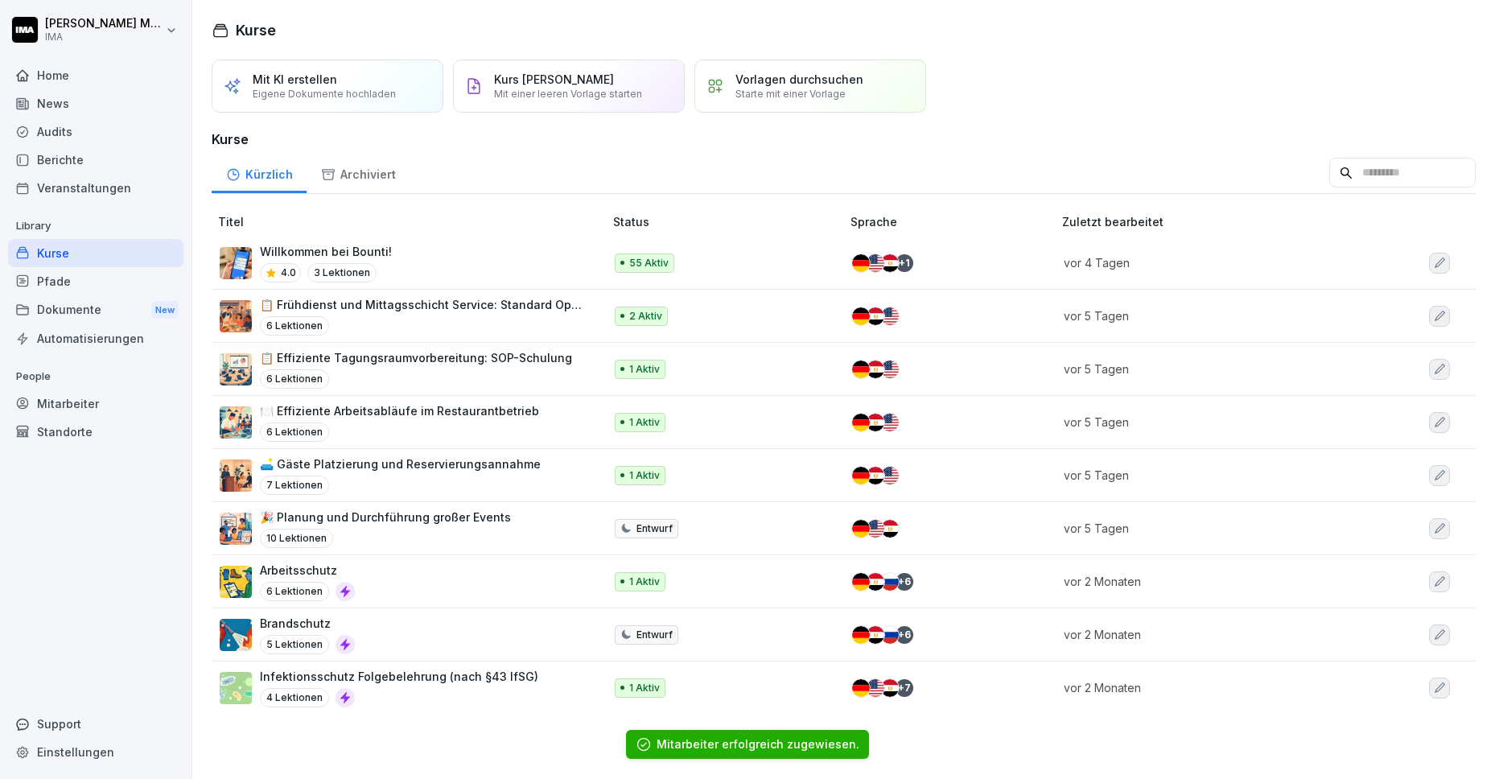
click at [529, 512] on div "🎉 Planung und Durchführung großer Events 10 Lektionen" at bounding box center [404, 527] width 368 height 39
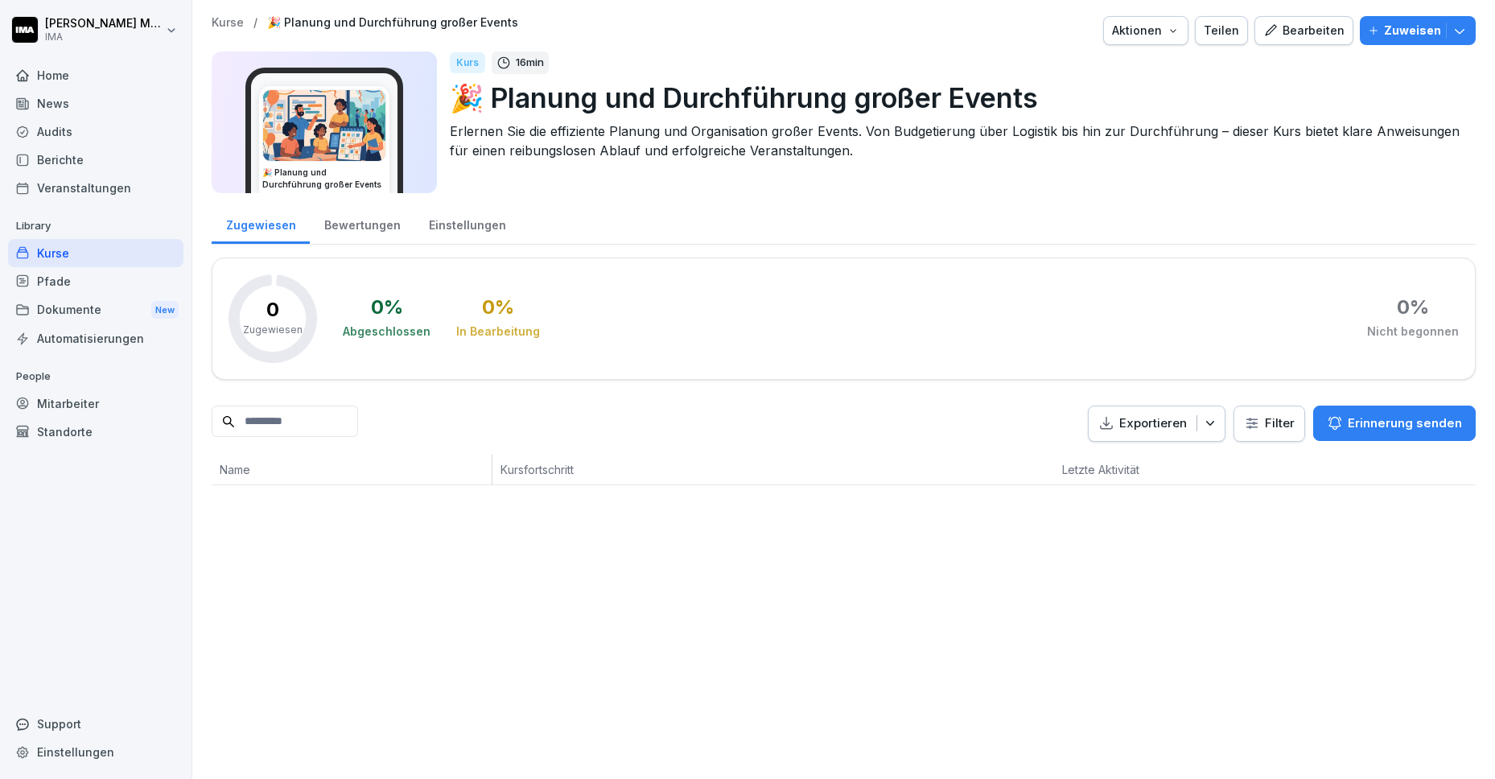
click at [1393, 30] on p "Zuweisen" at bounding box center [1412, 31] width 57 height 18
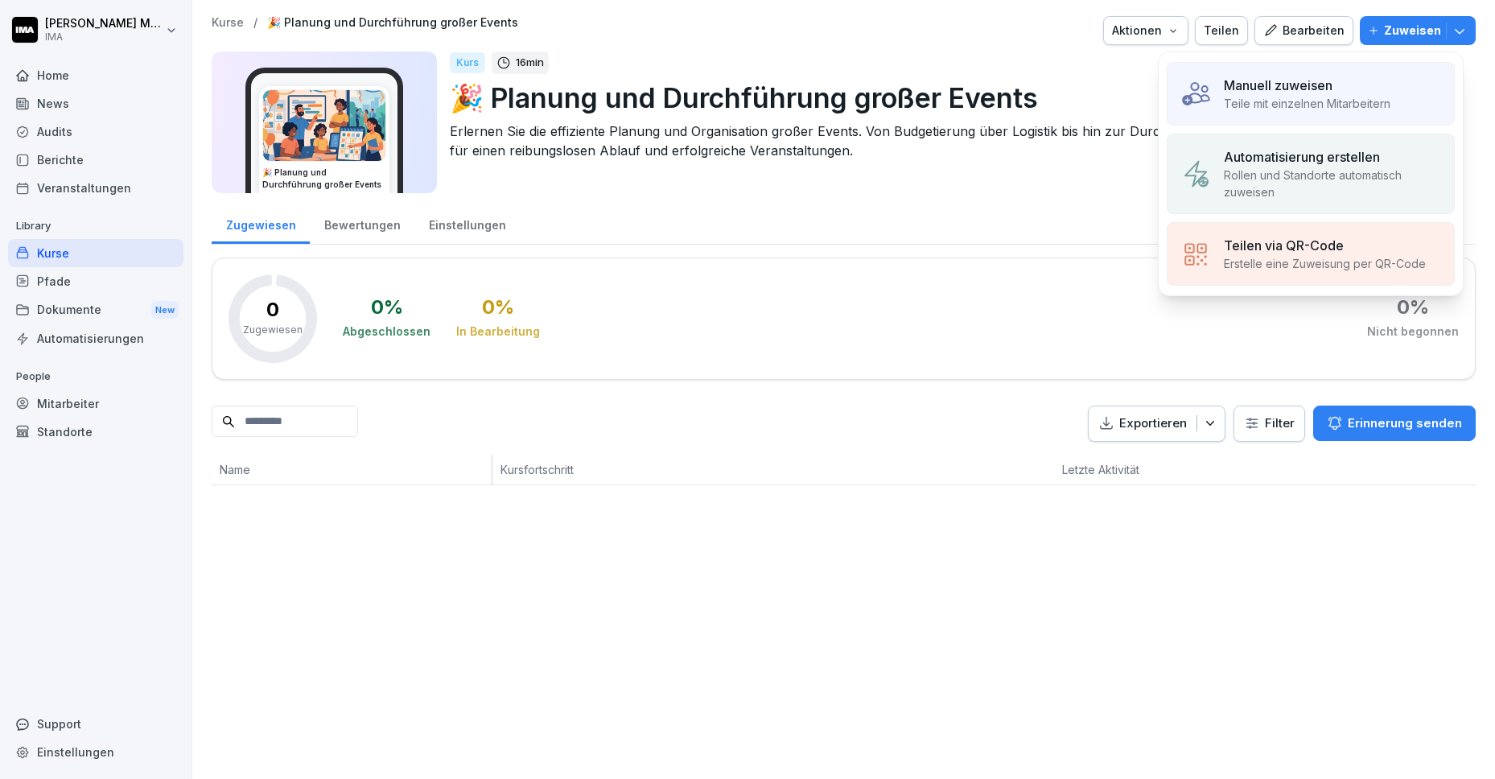
click at [1281, 87] on p "Manuell zuweisen" at bounding box center [1278, 85] width 109 height 19
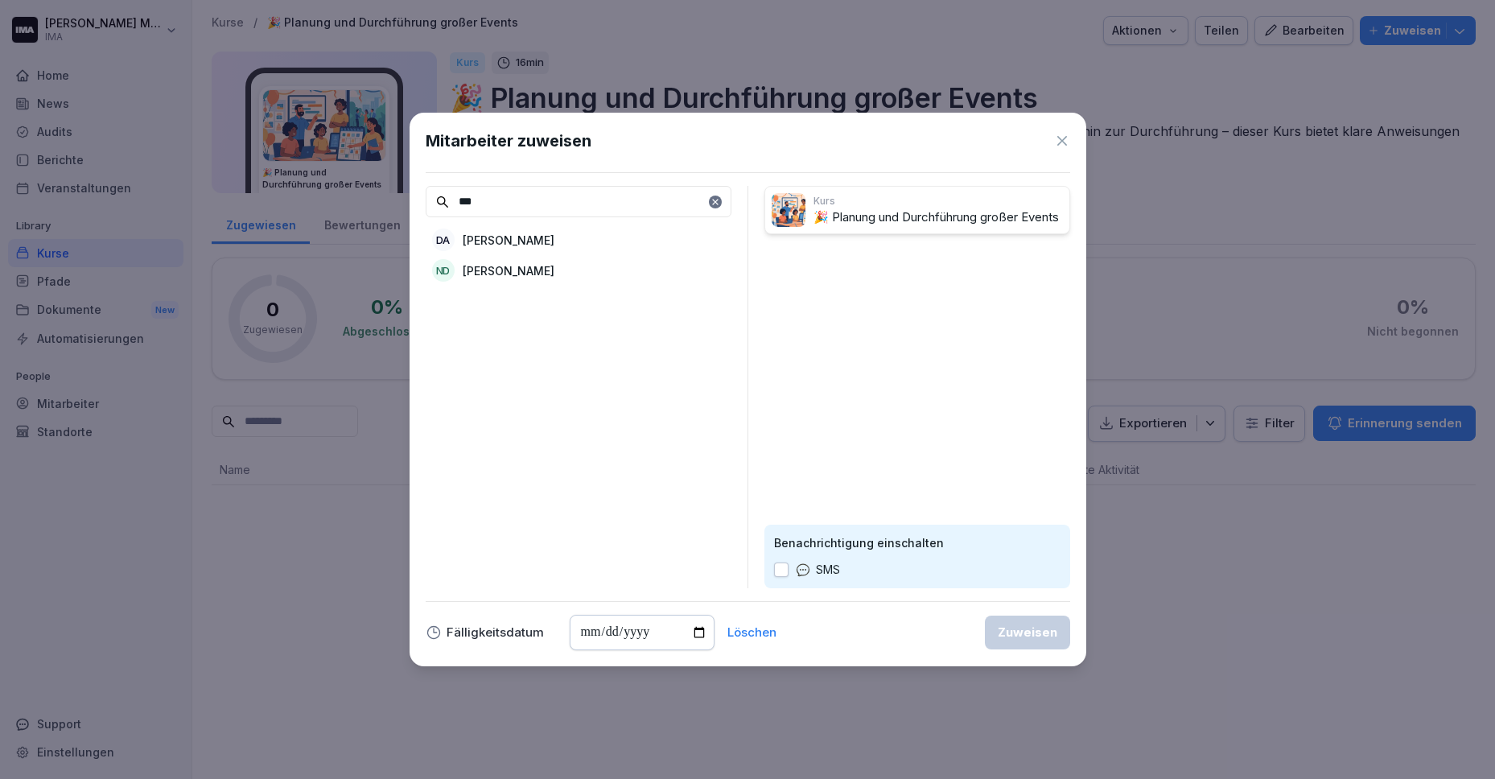
type input "***"
click at [542, 245] on div "DA [PERSON_NAME]" at bounding box center [579, 239] width 306 height 29
click at [647, 632] on input "date" at bounding box center [642, 632] width 145 height 35
click at [694, 630] on input "date" at bounding box center [642, 632] width 145 height 35
type input "**********"
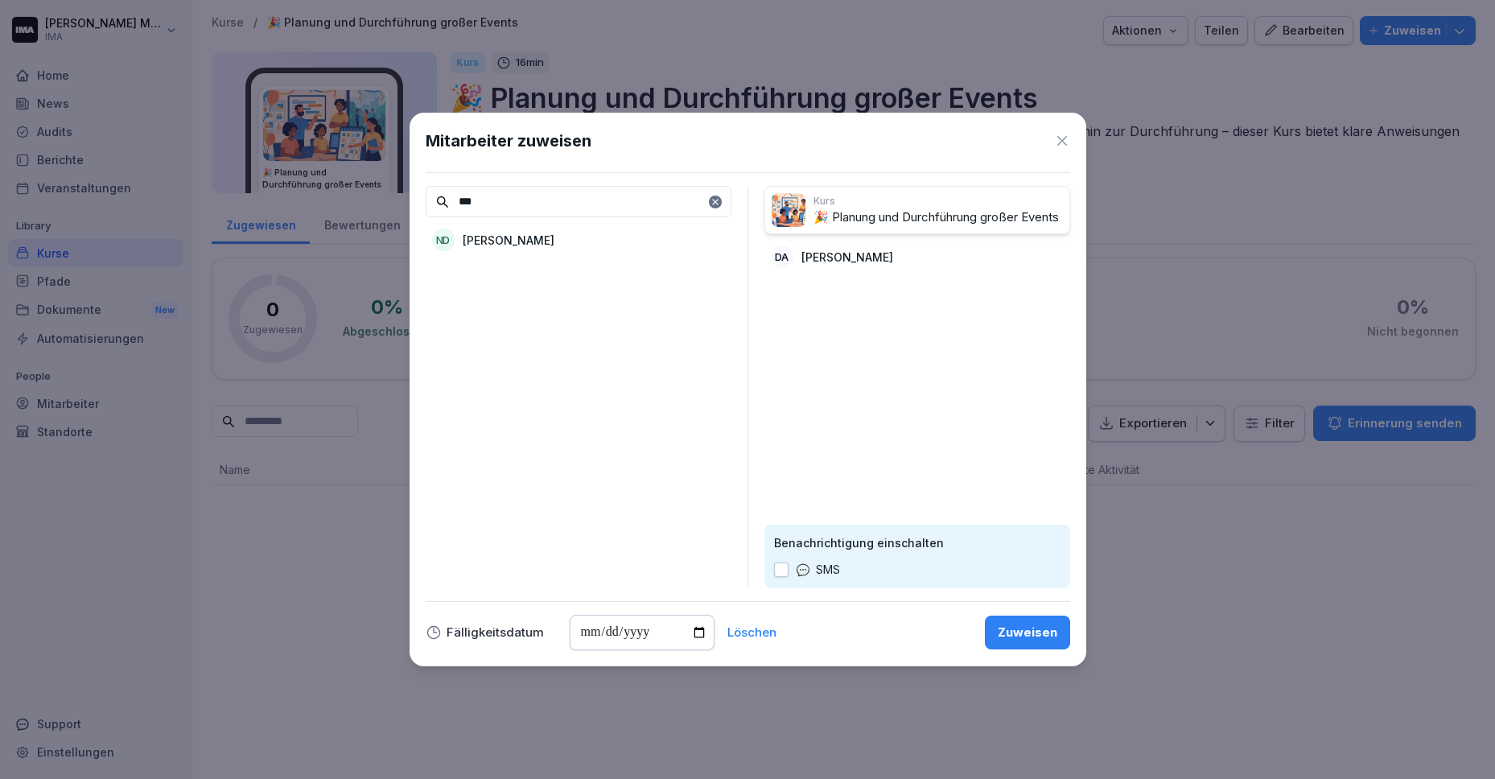
click at [1051, 634] on div "Zuweisen" at bounding box center [1028, 632] width 60 height 18
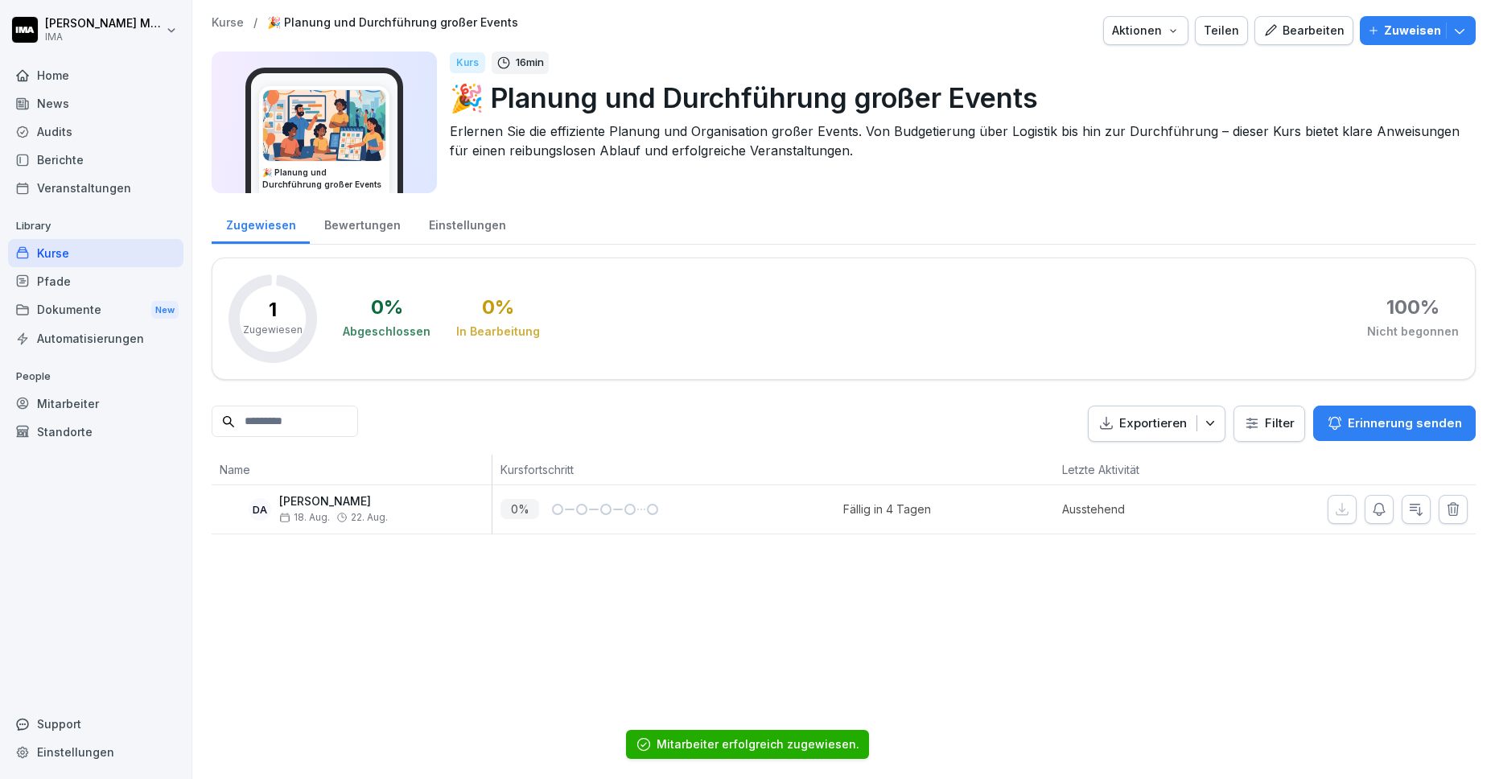
click at [60, 244] on div "Kurse" at bounding box center [95, 253] width 175 height 28
